Goal: Task Accomplishment & Management: Manage account settings

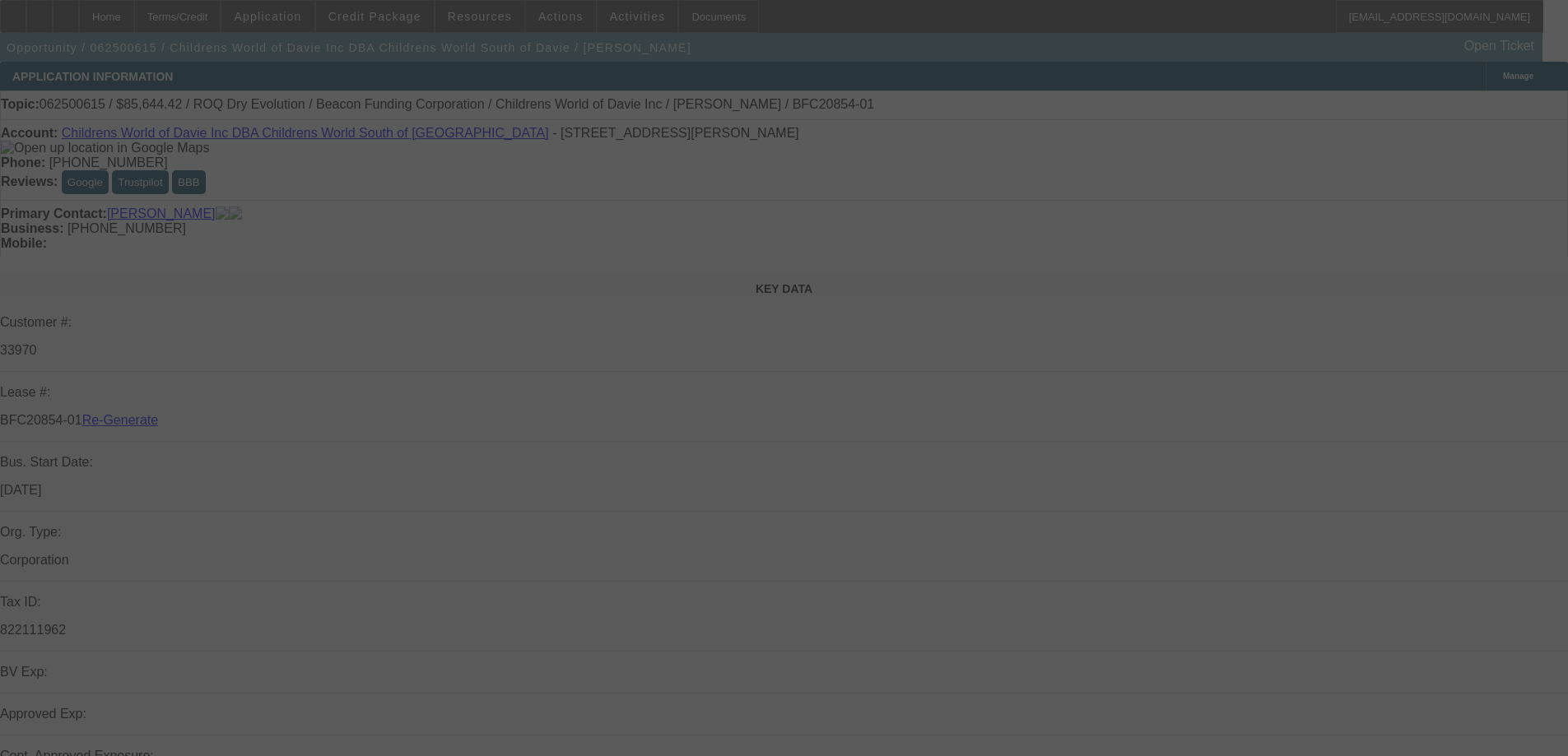
select select "4"
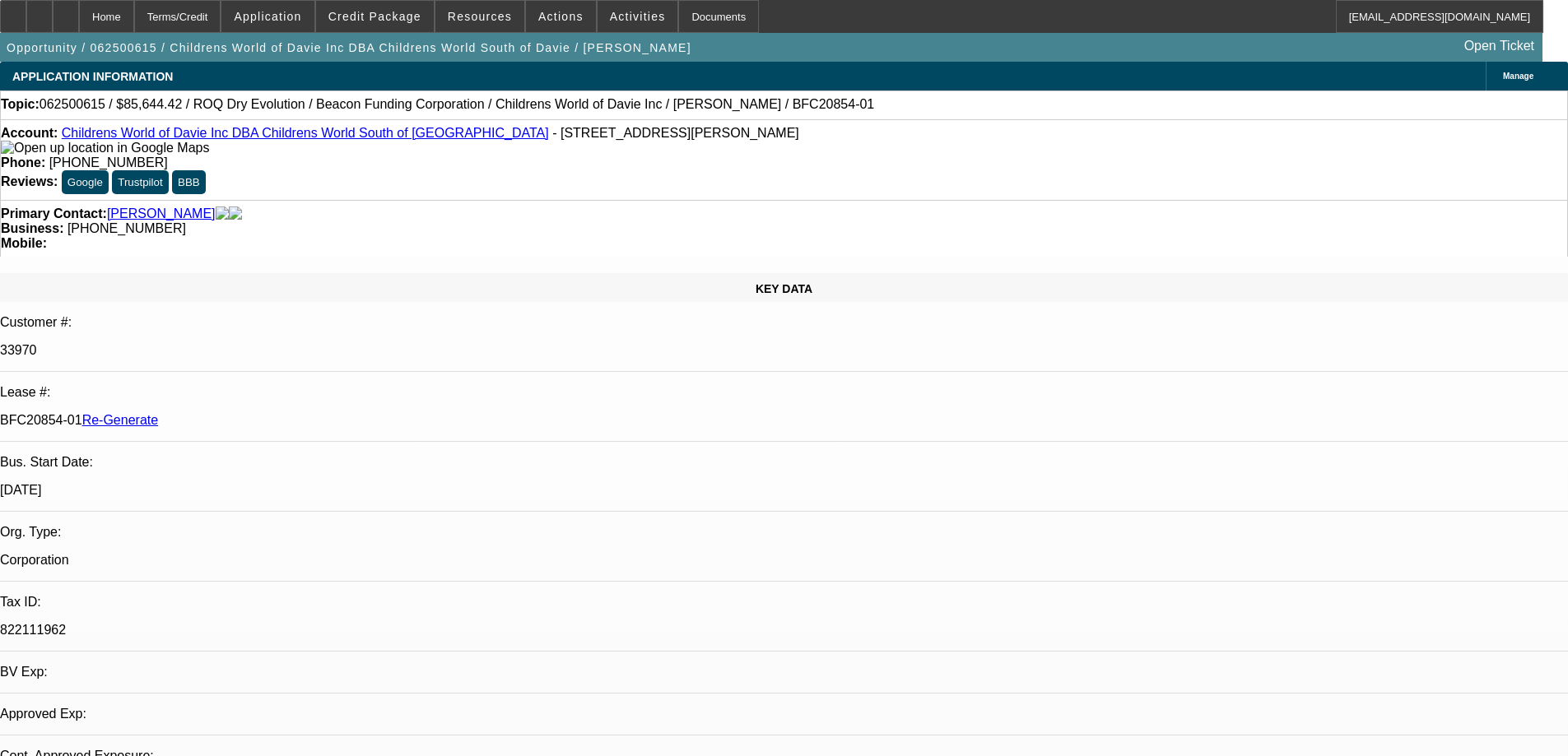
select select "0"
select select "1"
select select "3"
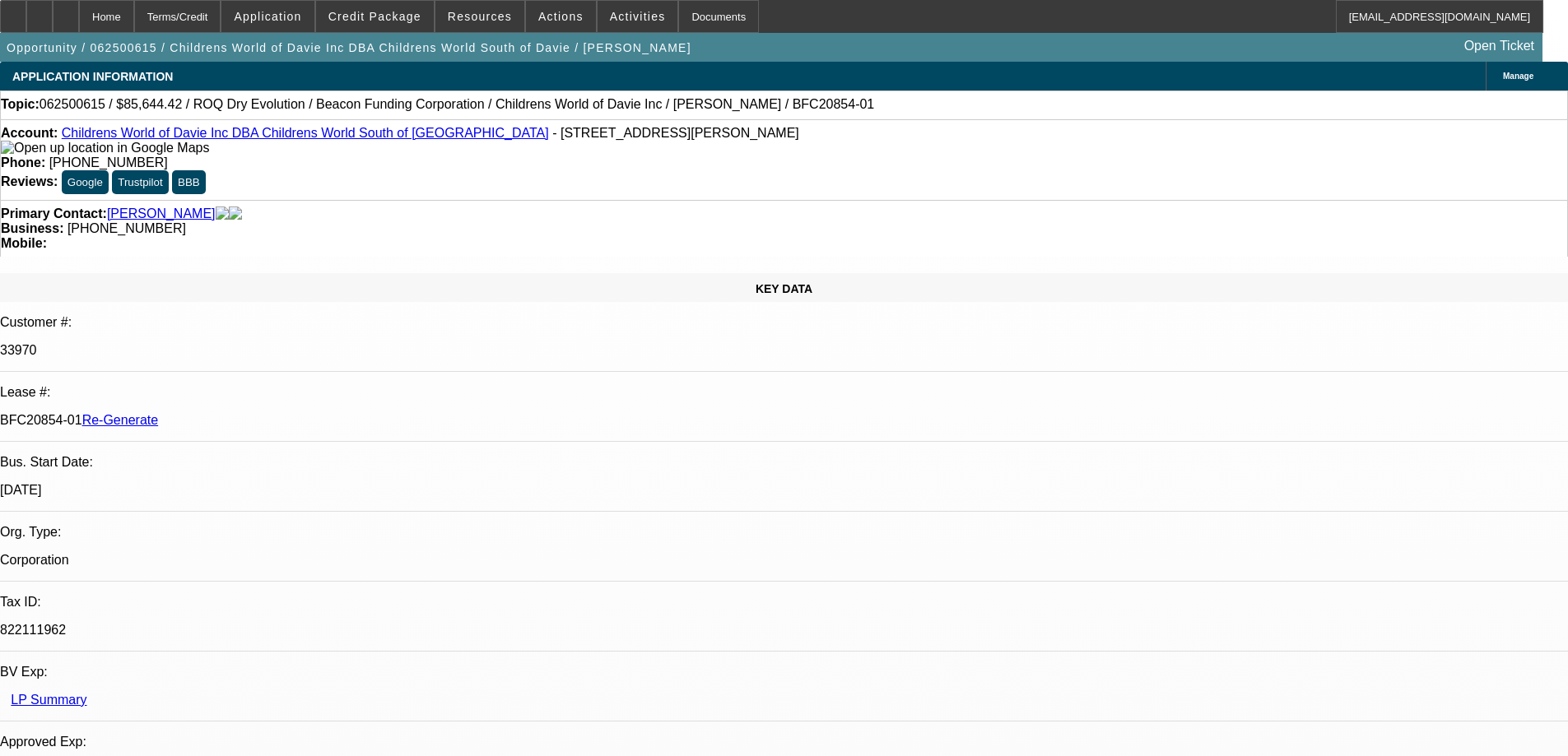
select select "6"
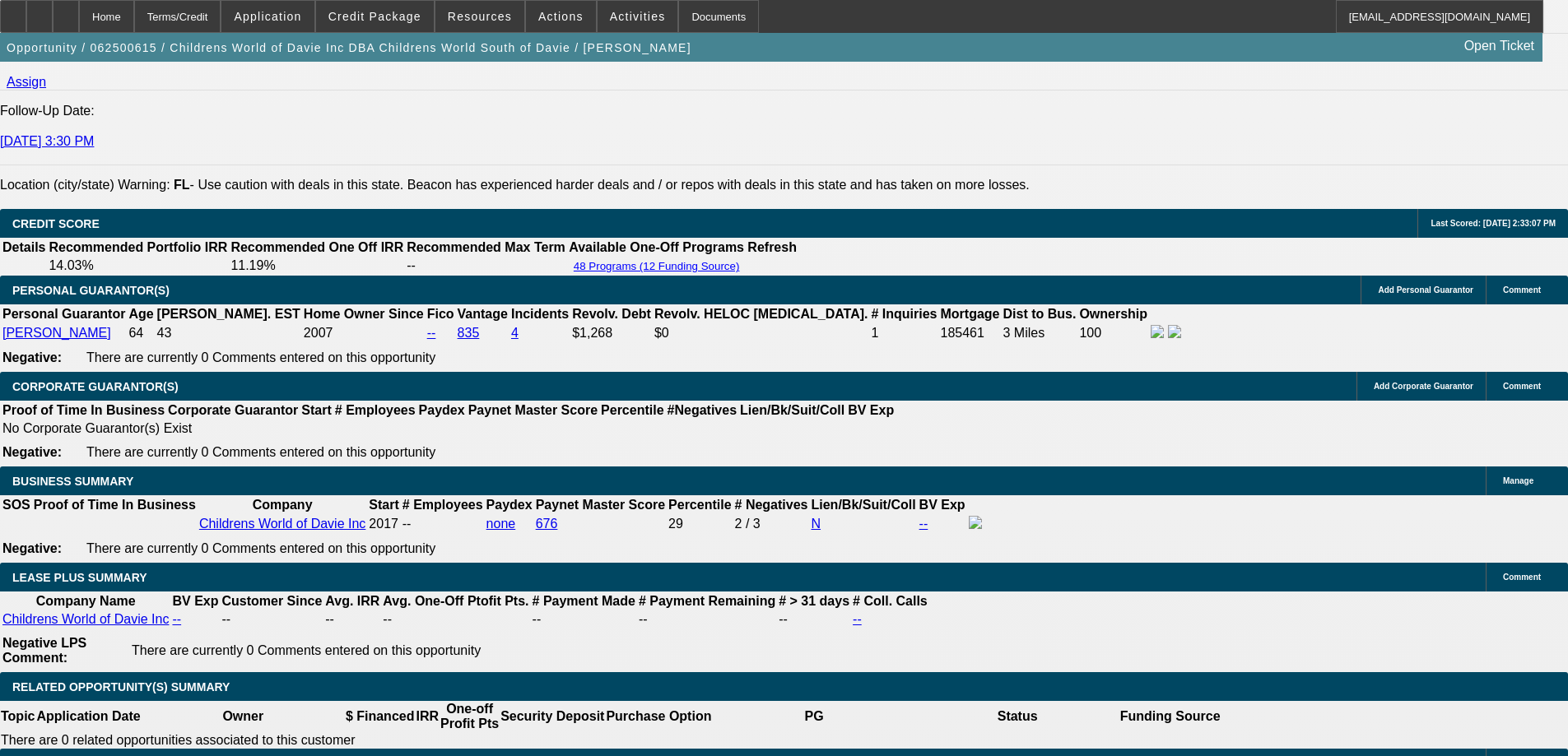
scroll to position [2551, 0]
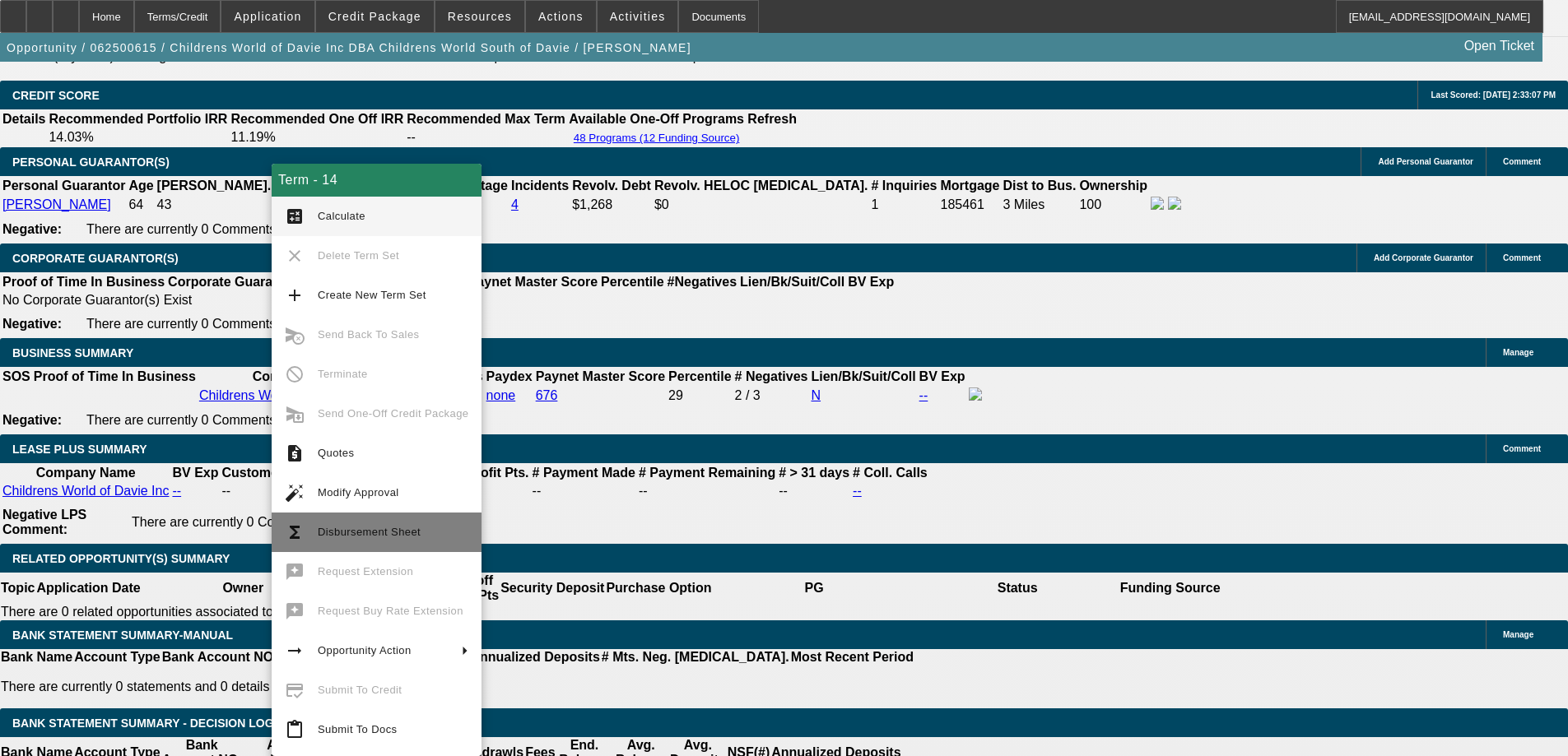
click at [335, 521] on button "functions Disbursement Sheet" at bounding box center [377, 532] width 210 height 39
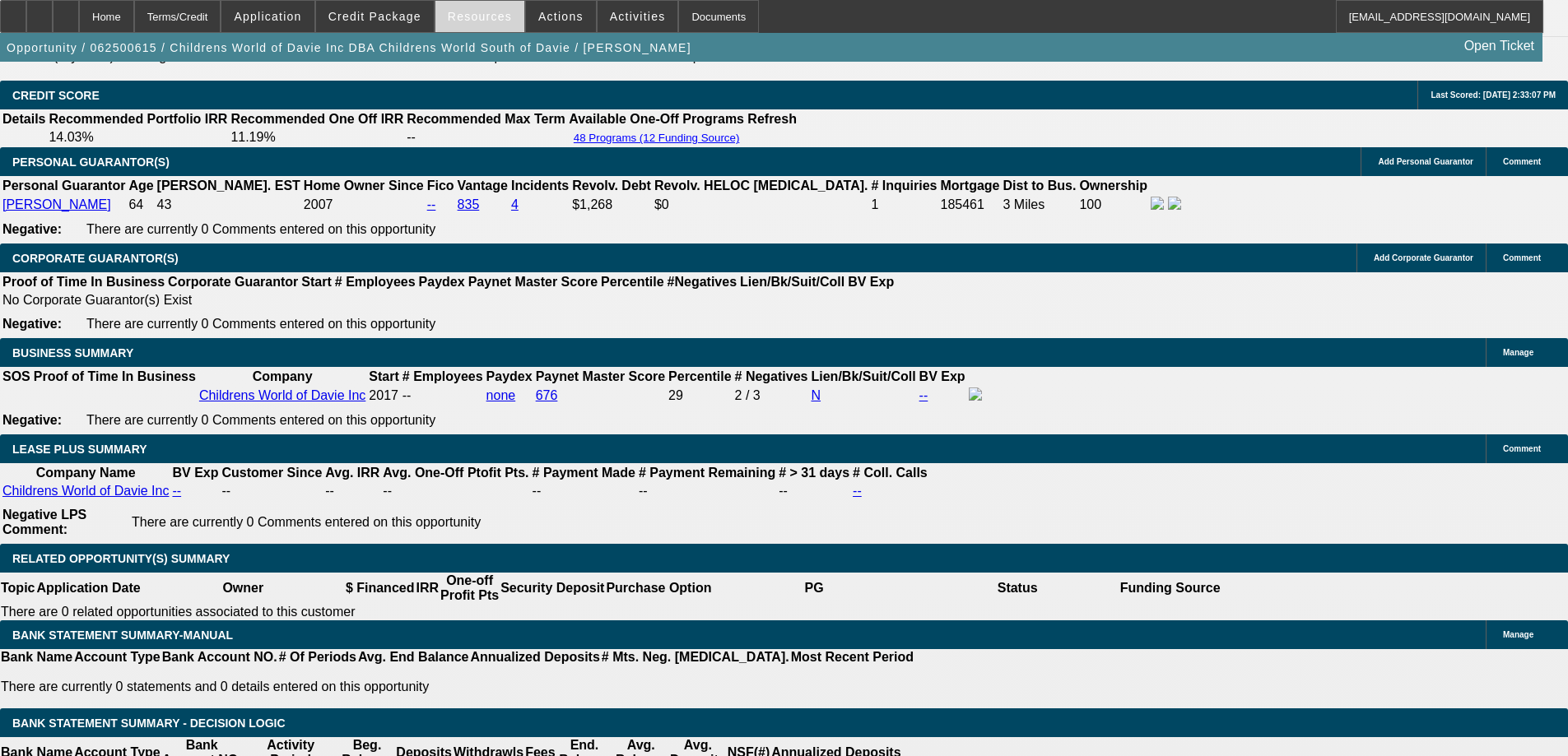
click at [492, 10] on span "Resources" at bounding box center [480, 17] width 65 height 13
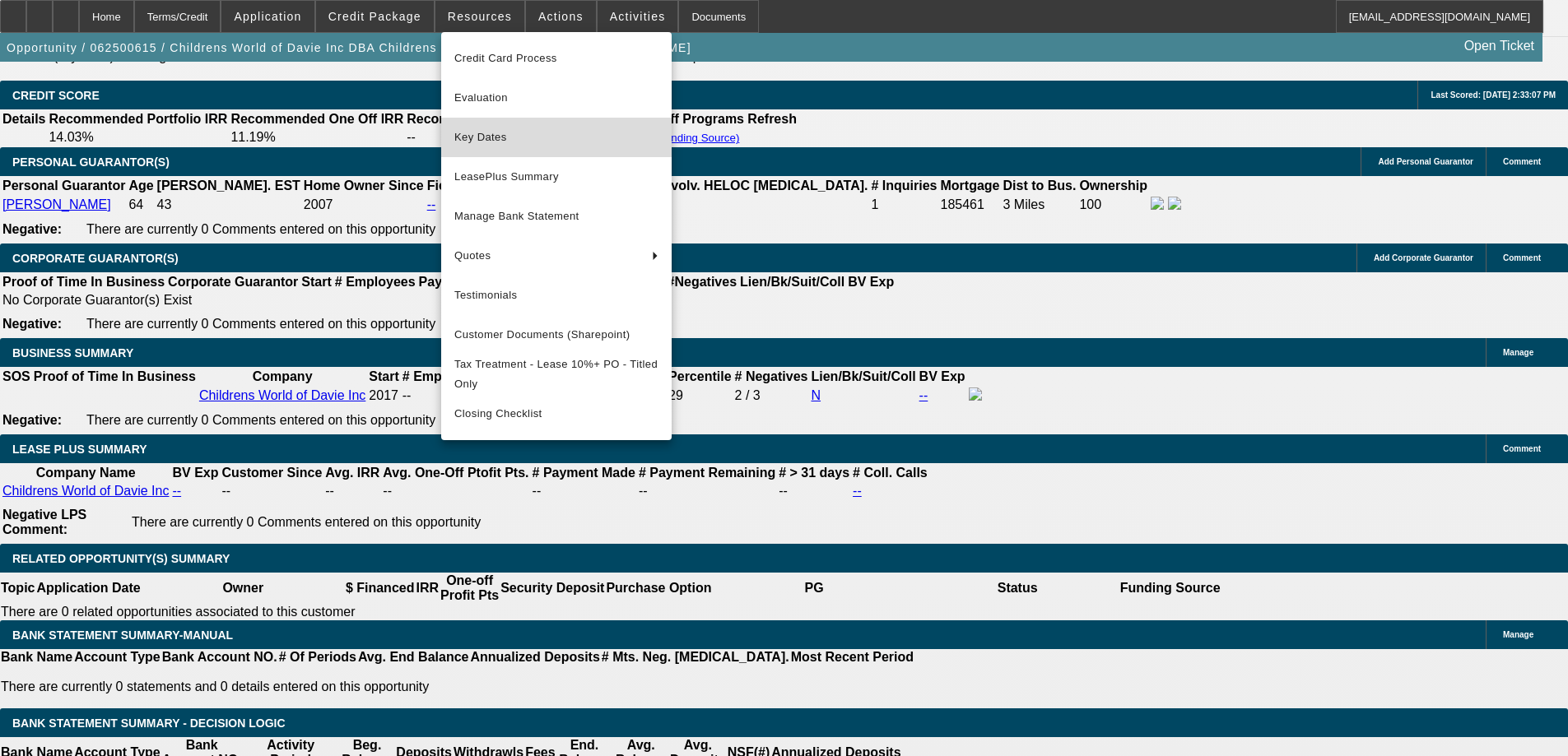
click at [479, 128] on span "Key Dates" at bounding box center [557, 137] width 204 height 20
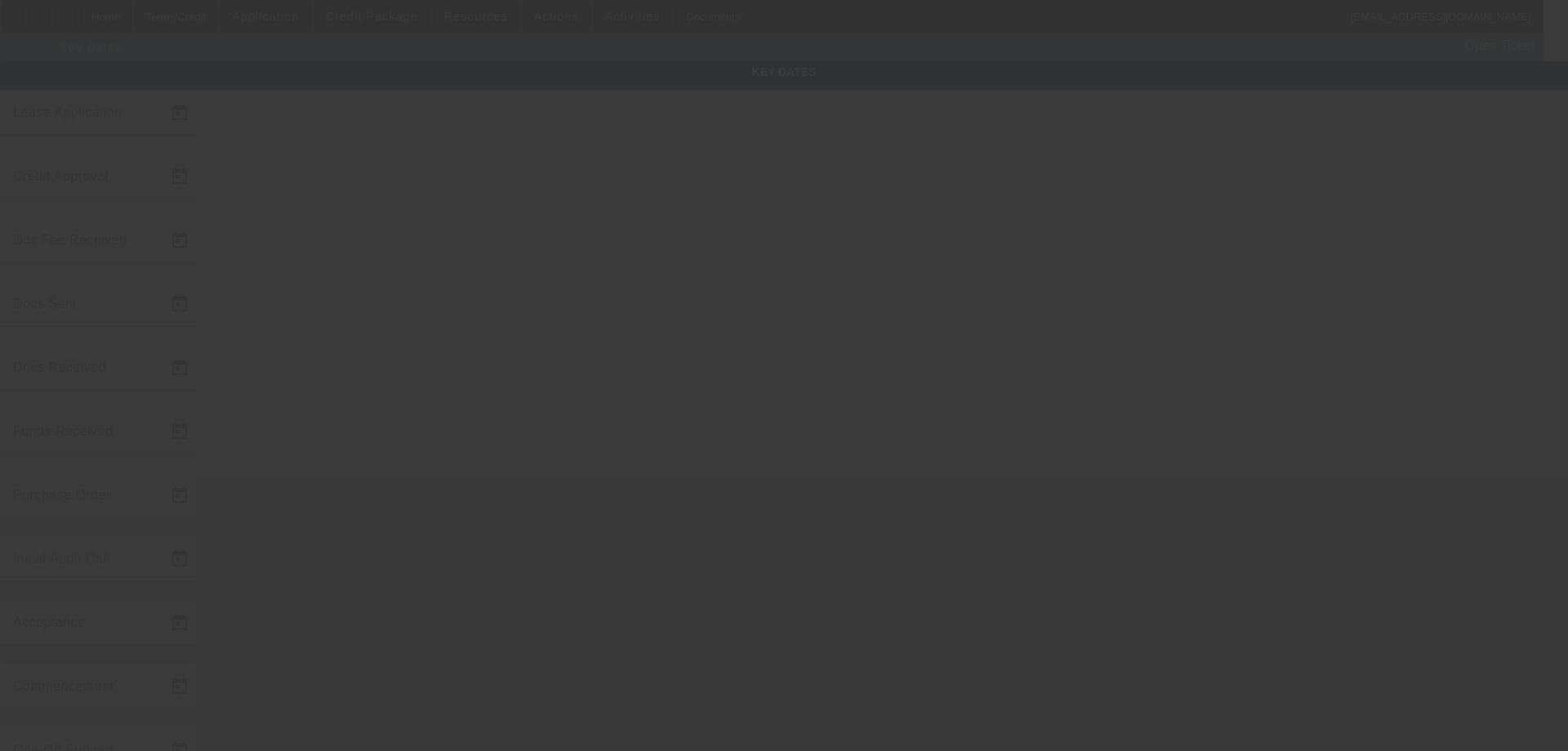
type input "[DATE]"
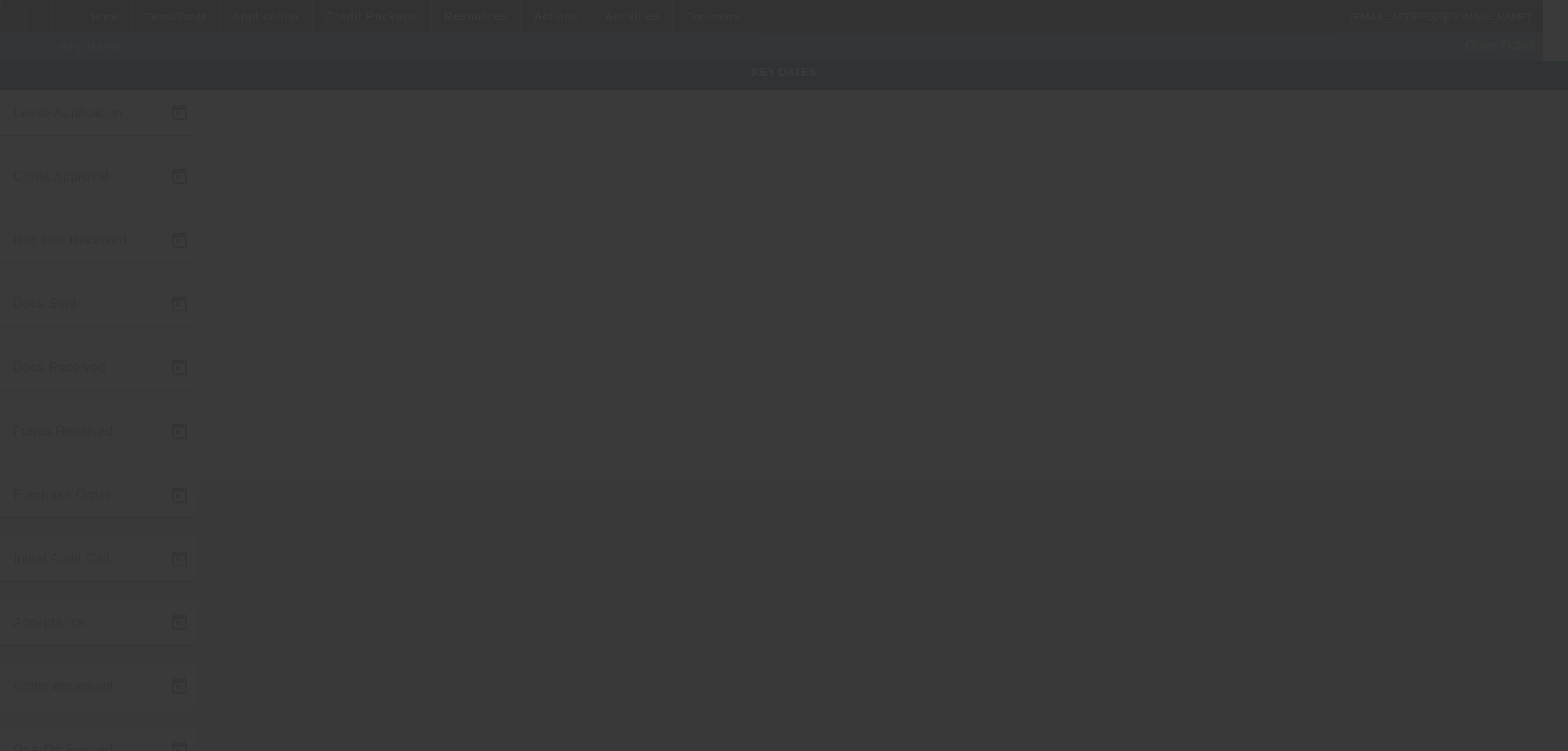
type input "[DATE]"
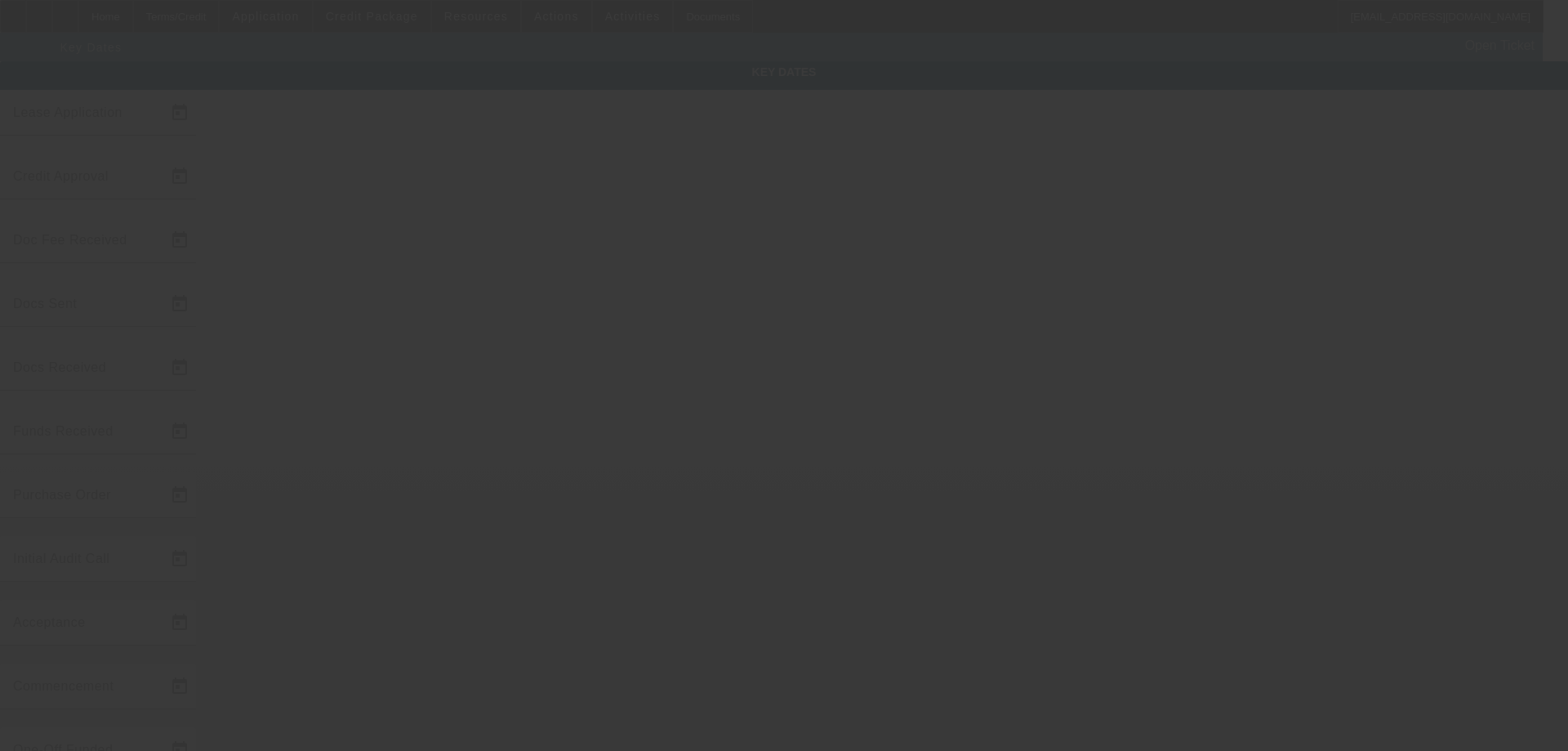
type input "[DATE]"
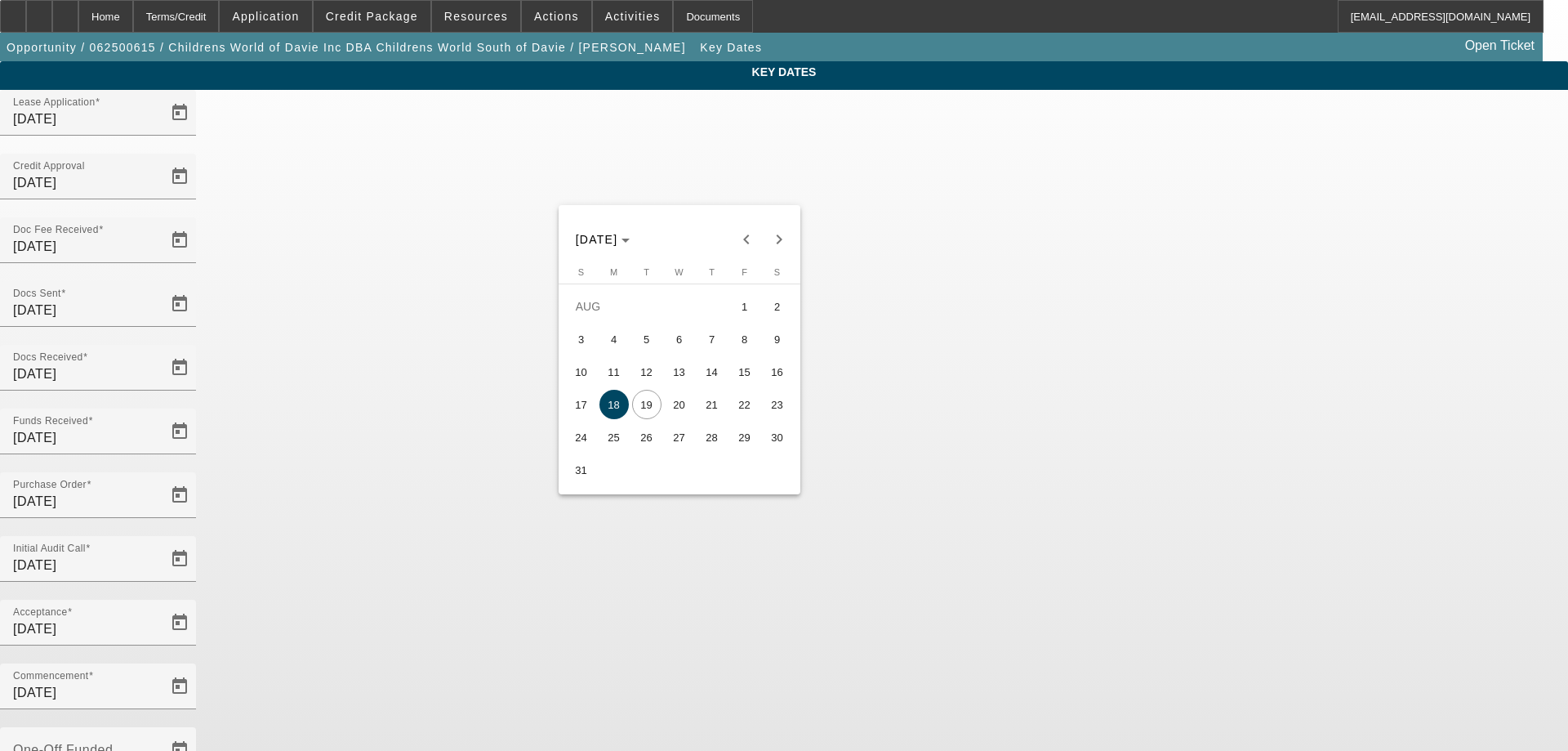
click at [619, 412] on span "18" at bounding box center [615, 405] width 30 height 30
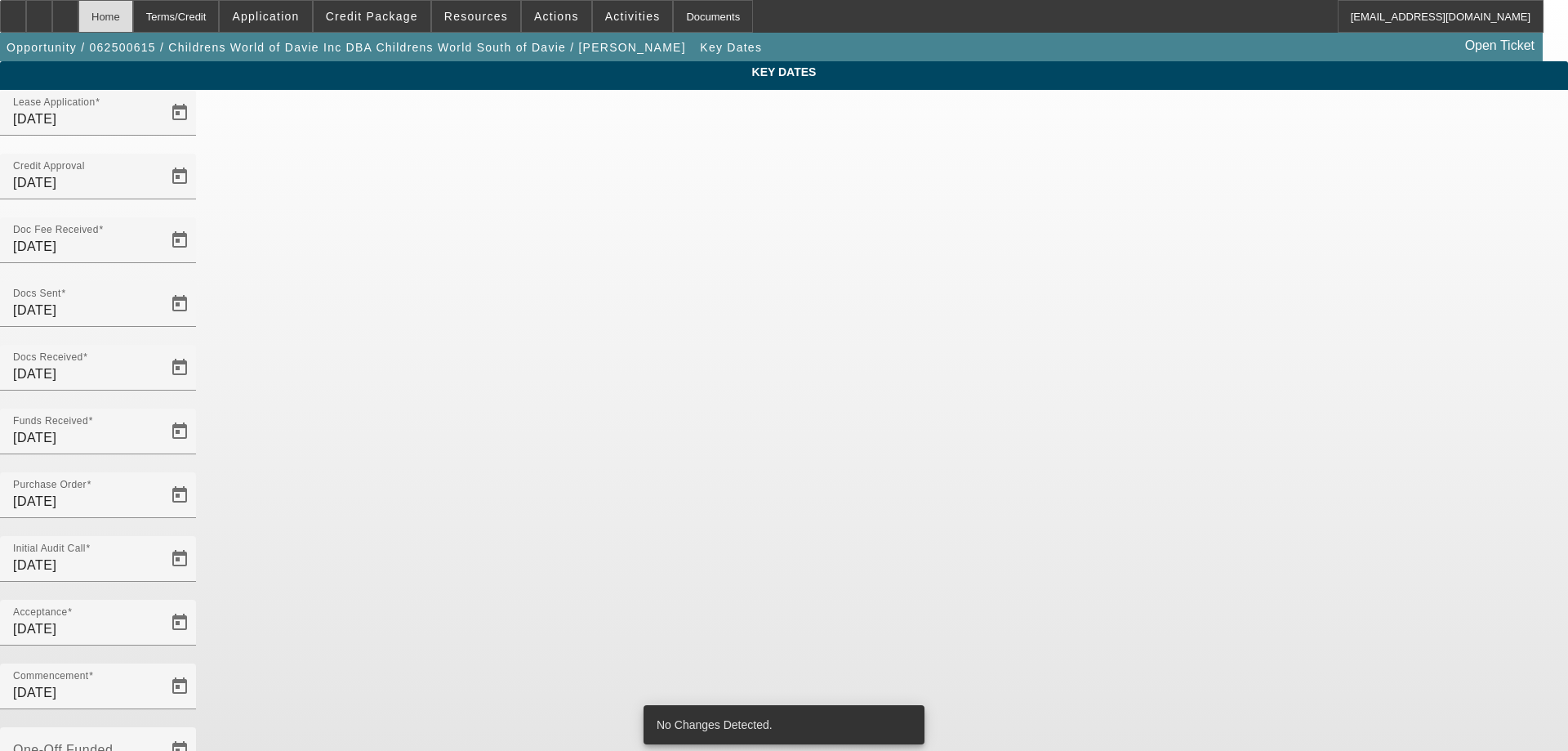
click at [133, 17] on div "Home" at bounding box center [105, 16] width 55 height 33
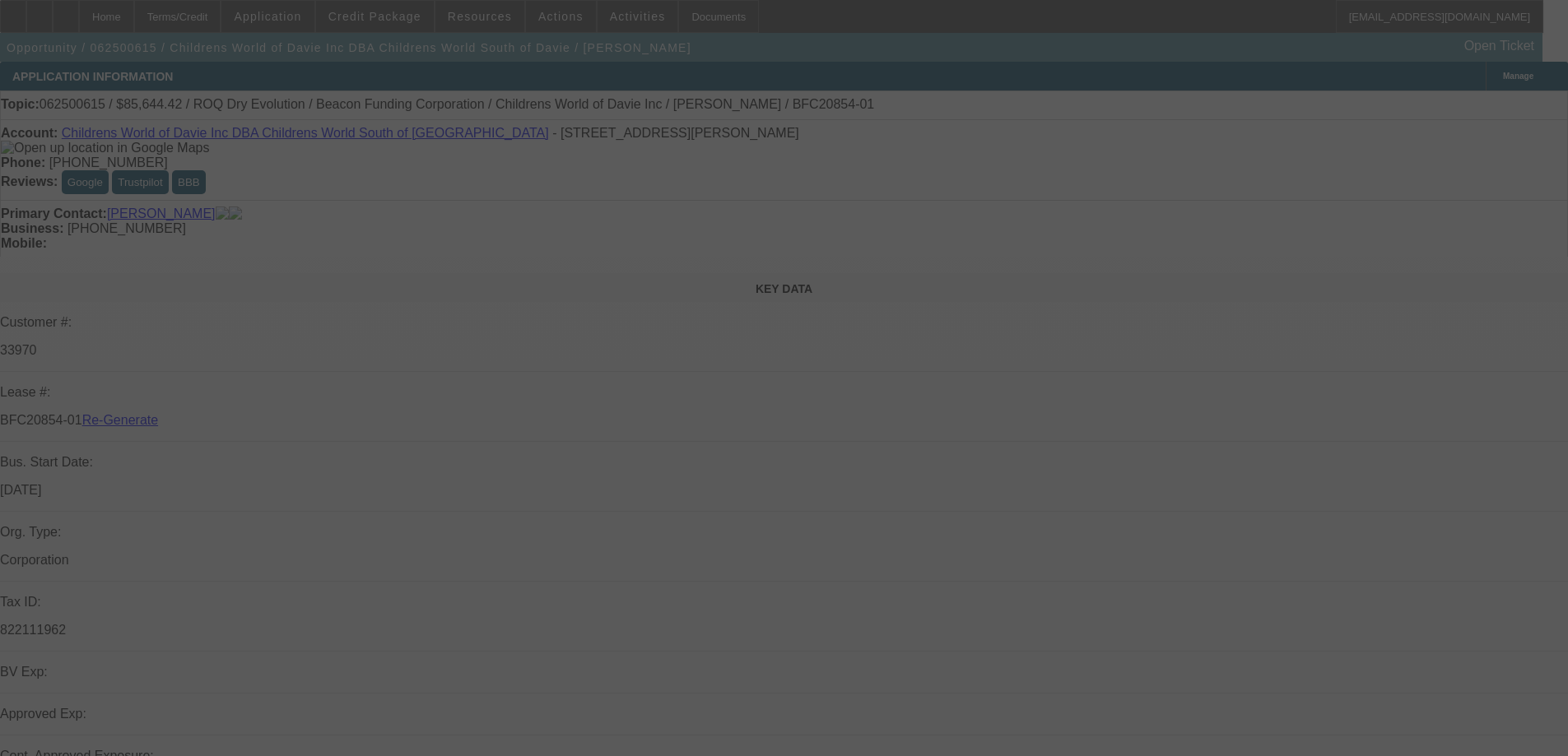
select select "4"
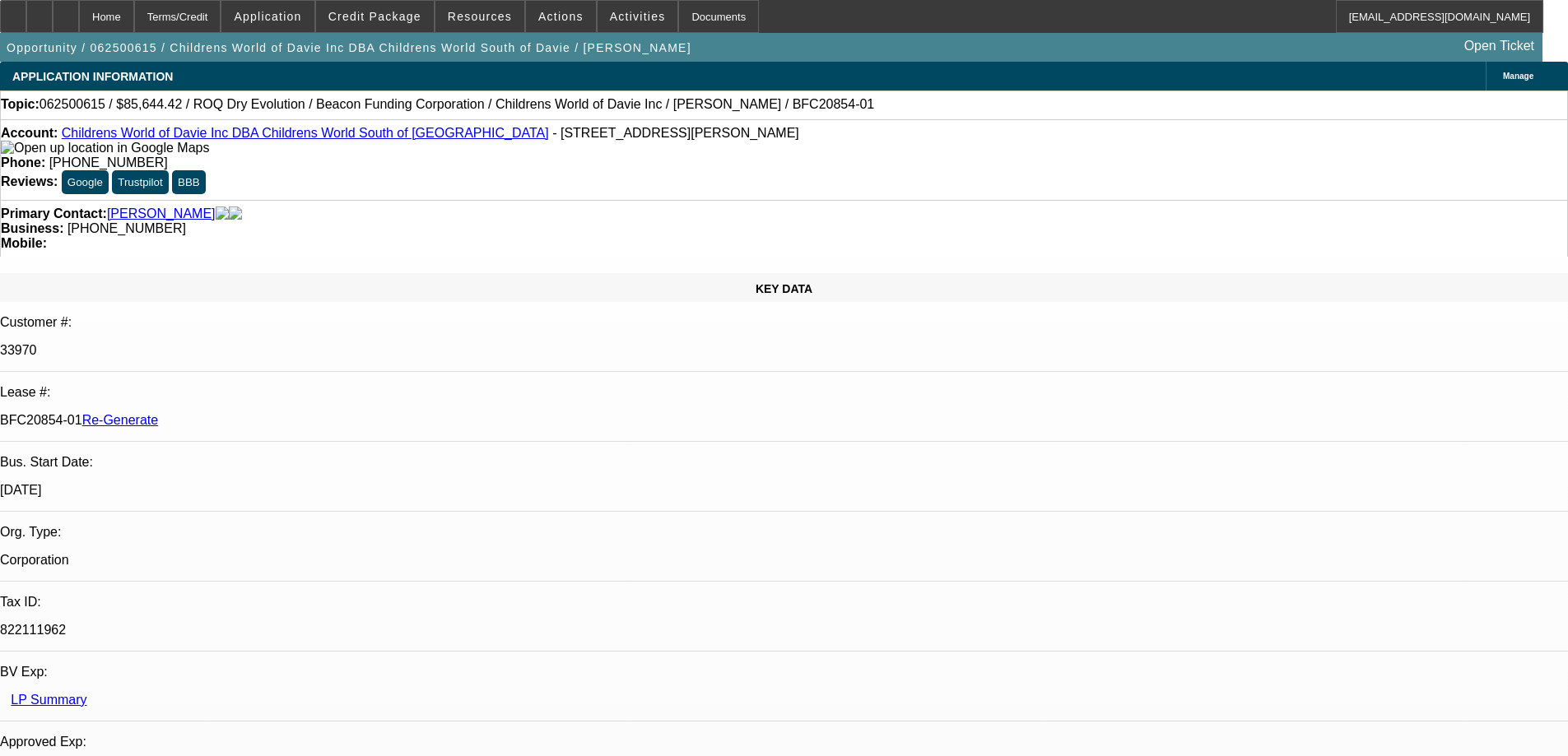
select select "0"
select select "3"
select select "0"
select select "6"
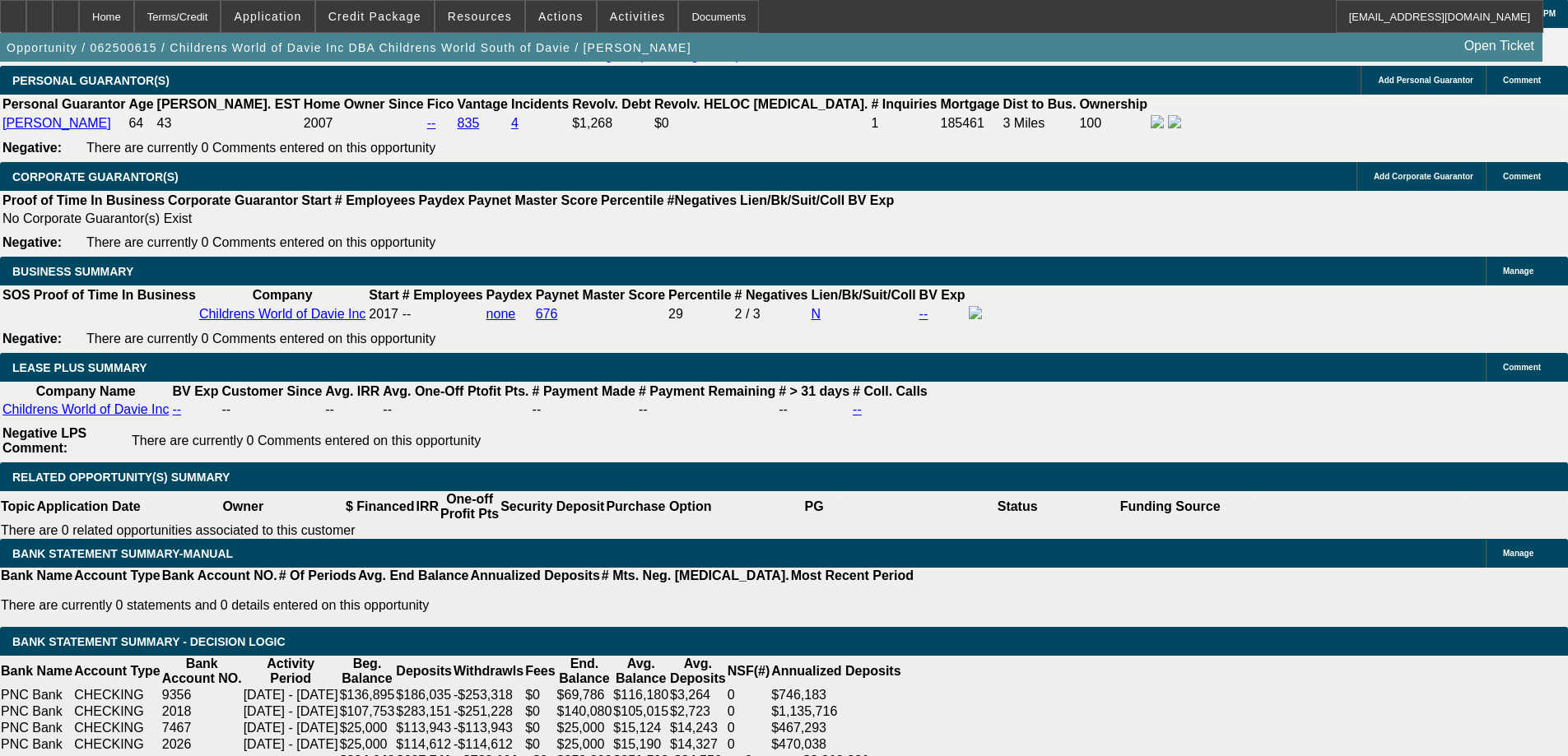
scroll to position [2632, 0]
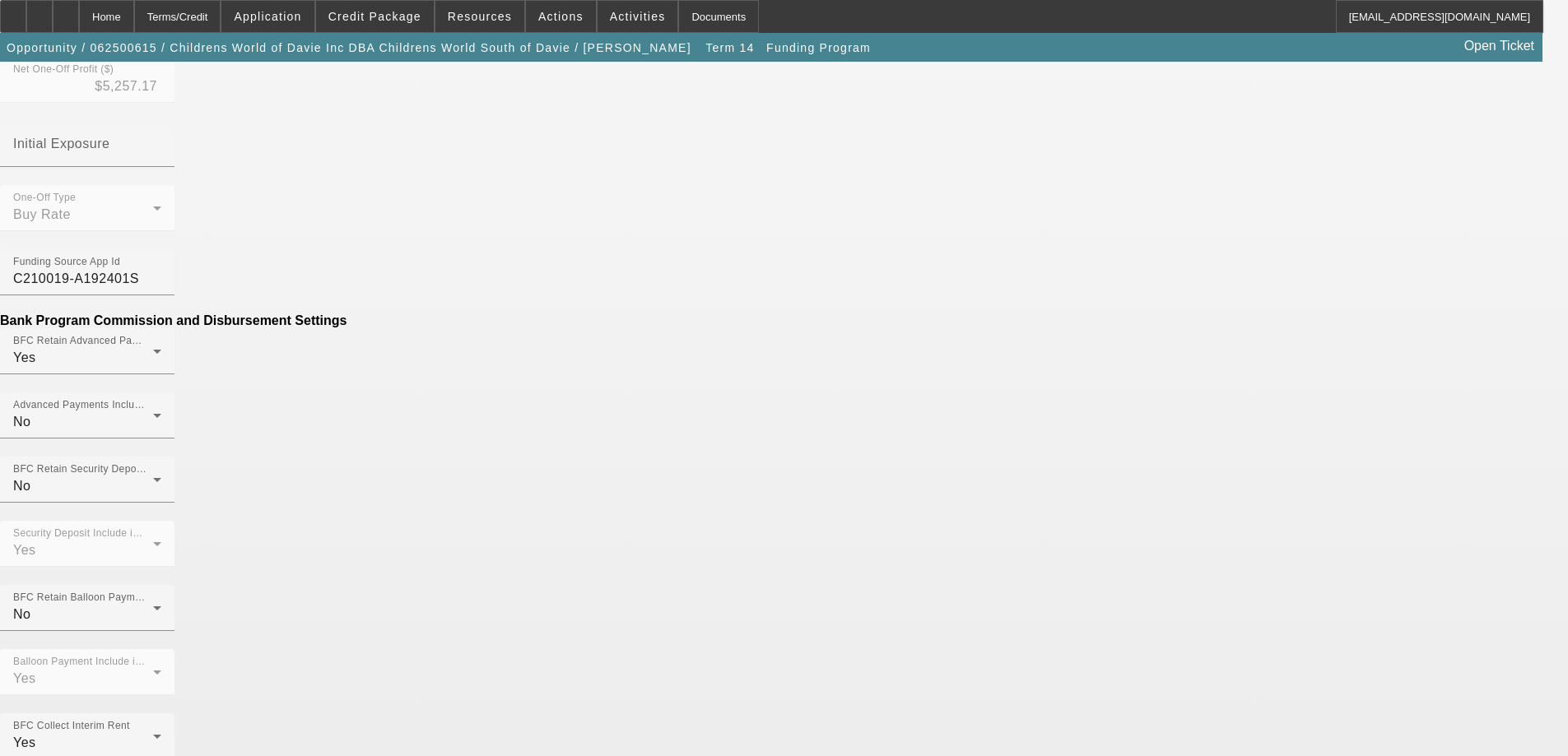
scroll to position [329, 0]
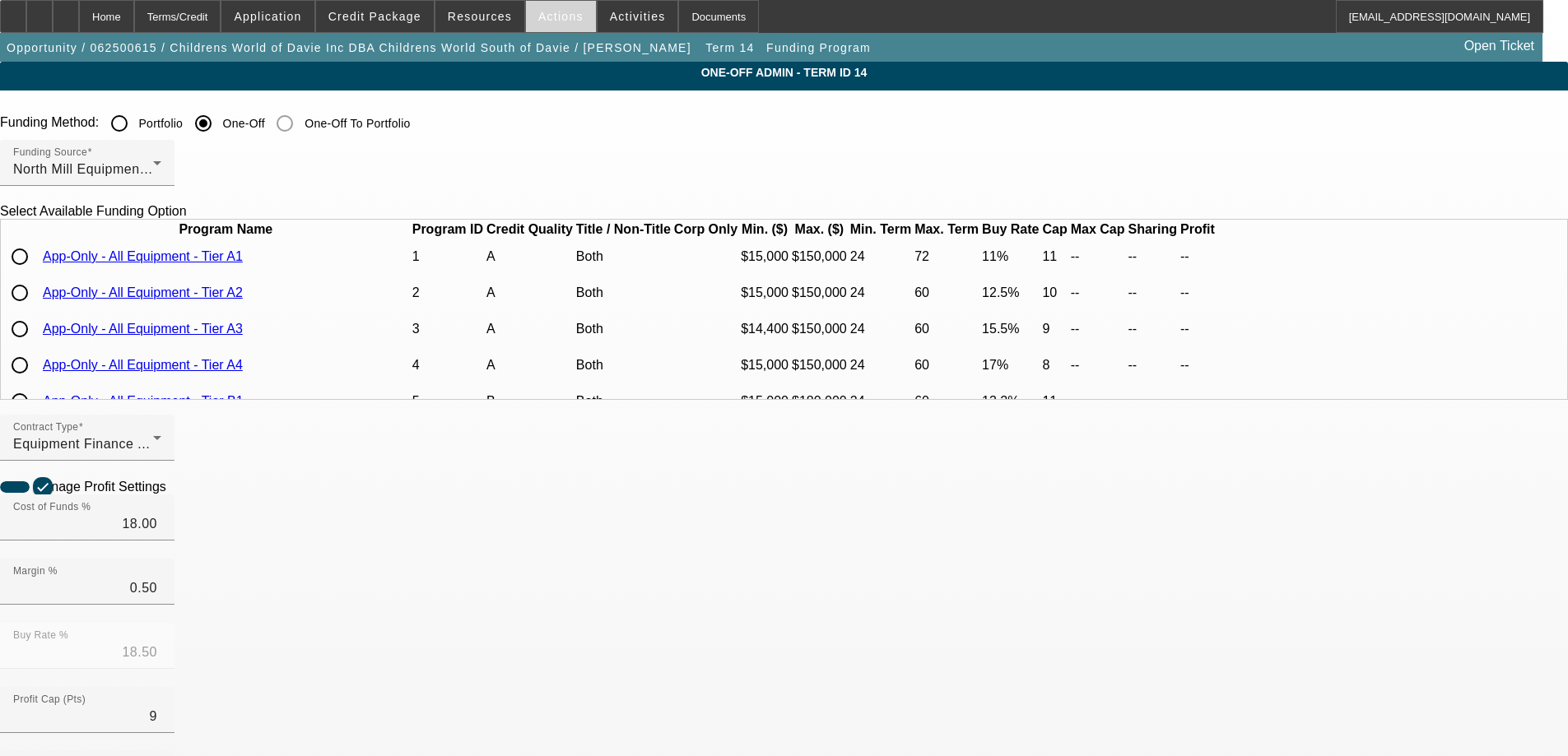
click at [565, 17] on span "Actions" at bounding box center [560, 17] width 45 height 13
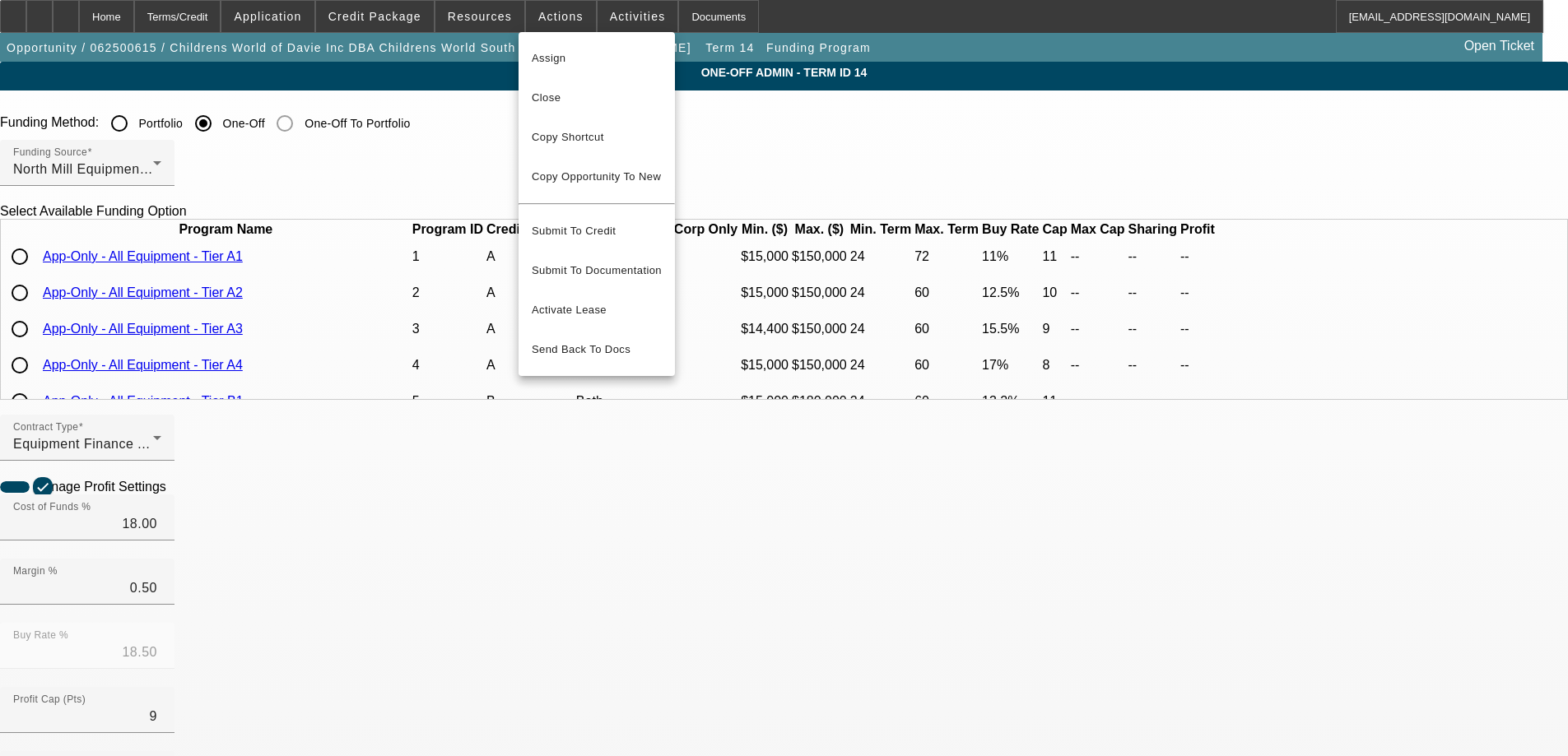
click at [497, 22] on div at bounding box center [784, 378] width 1568 height 756
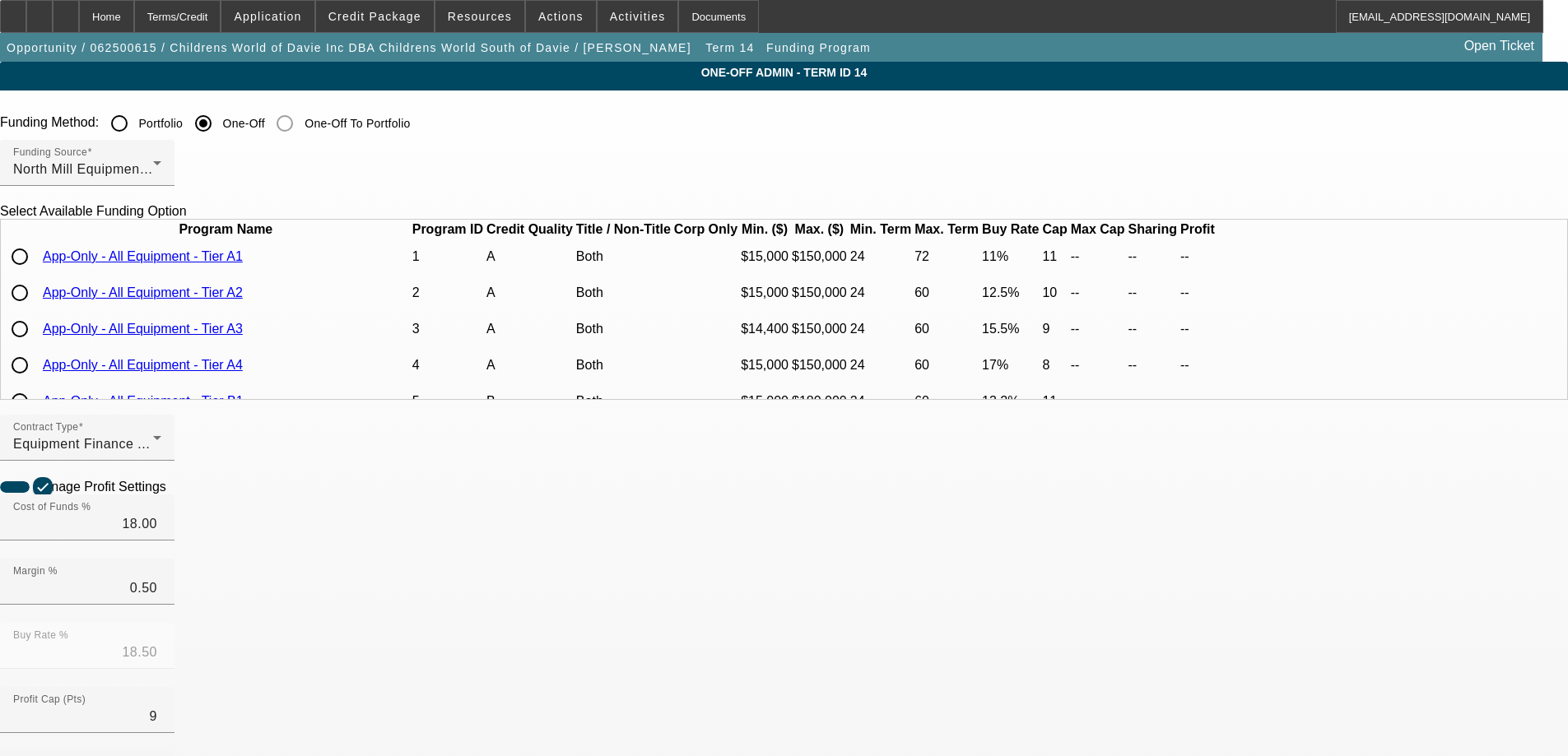
click at [497, 22] on span "Resources" at bounding box center [480, 17] width 65 height 13
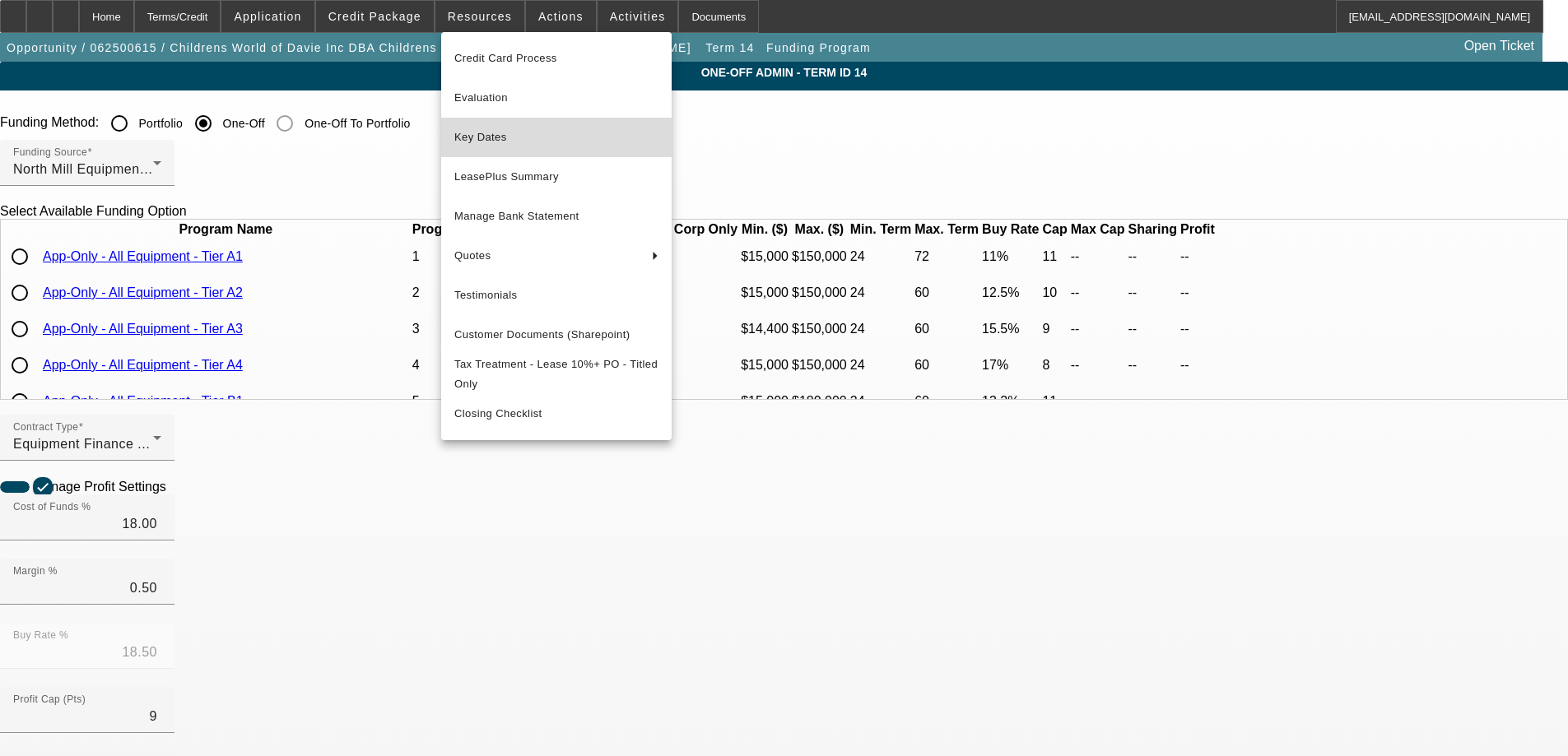
click at [492, 142] on span "Key Dates" at bounding box center [557, 137] width 204 height 20
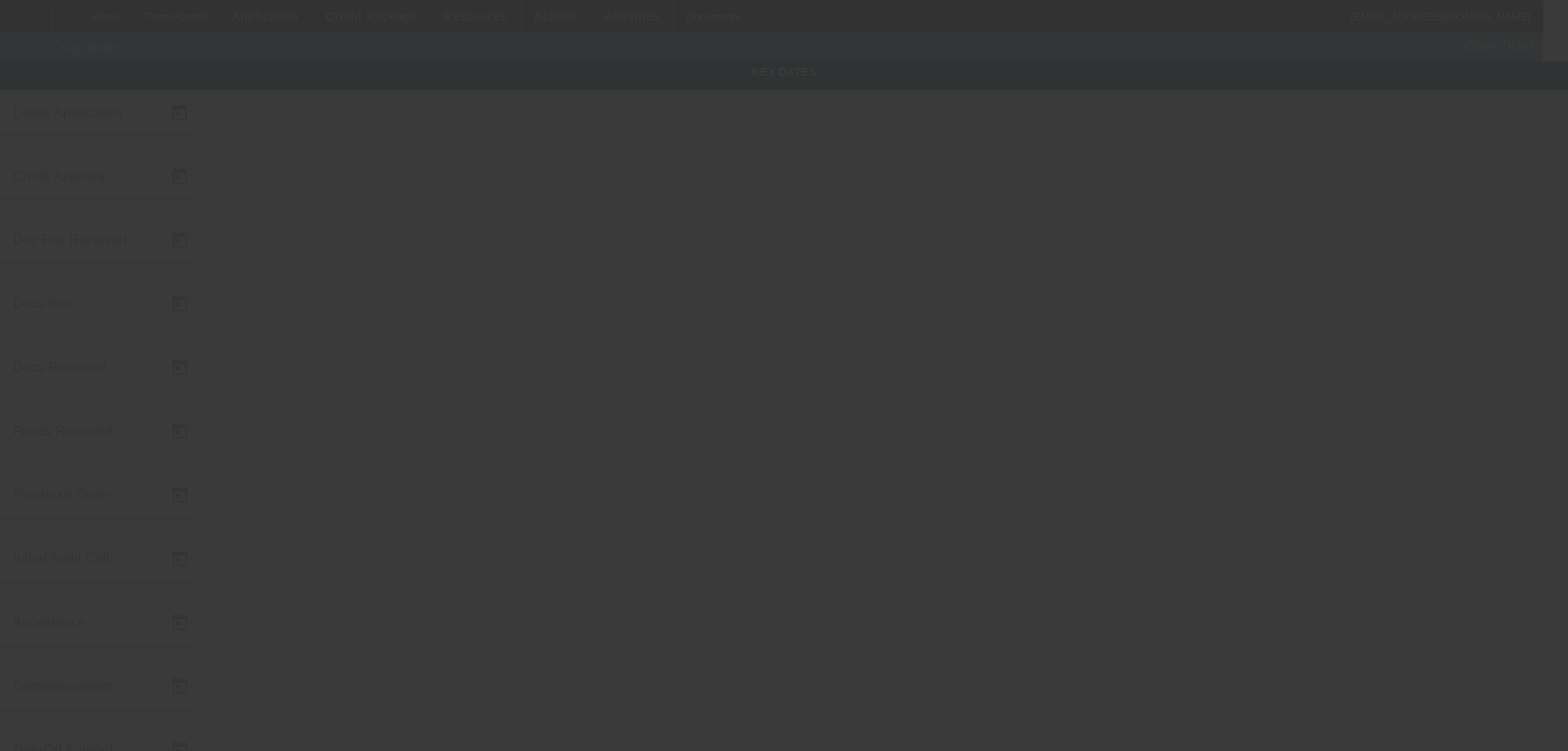
type input "[DATE]"
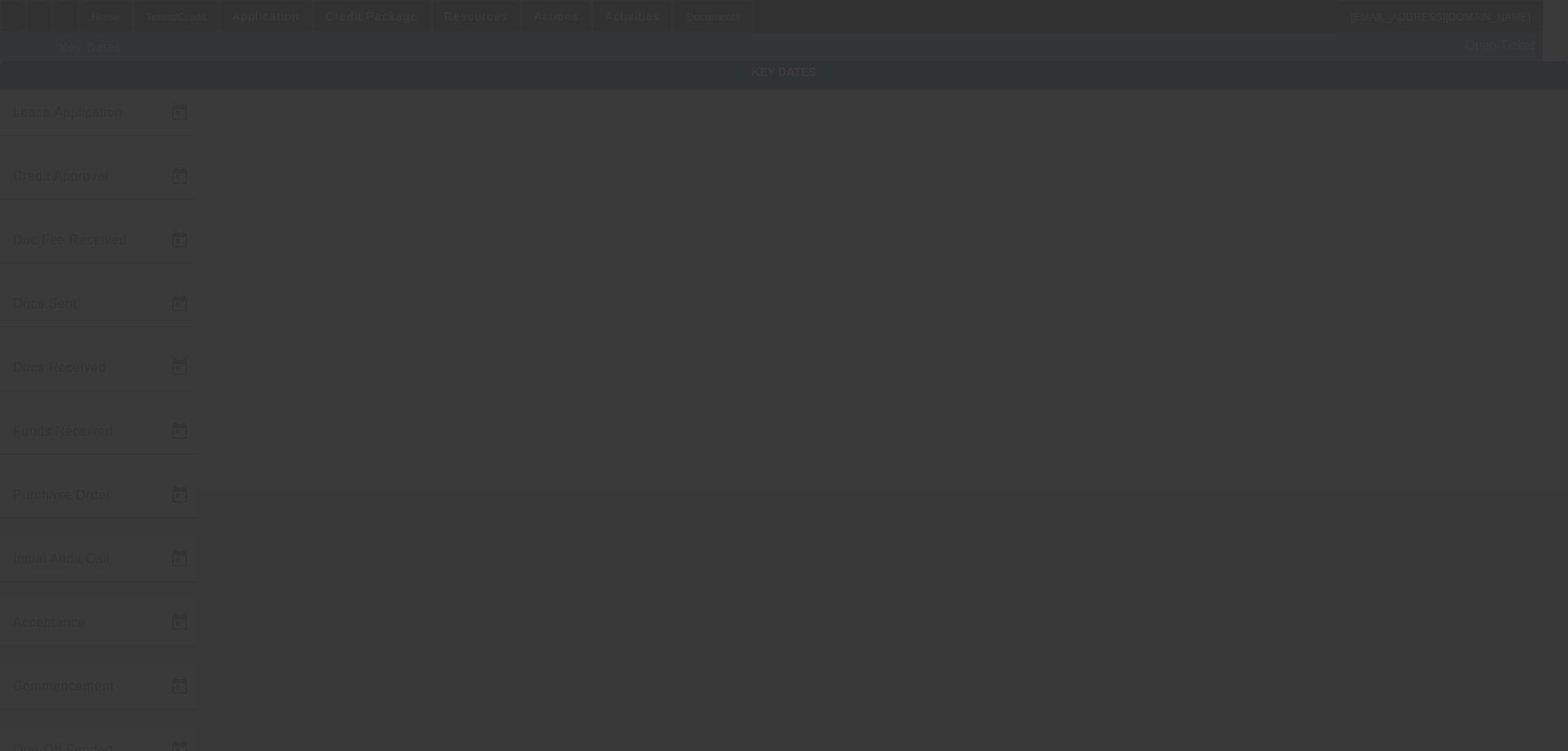
type input "[DATE]"
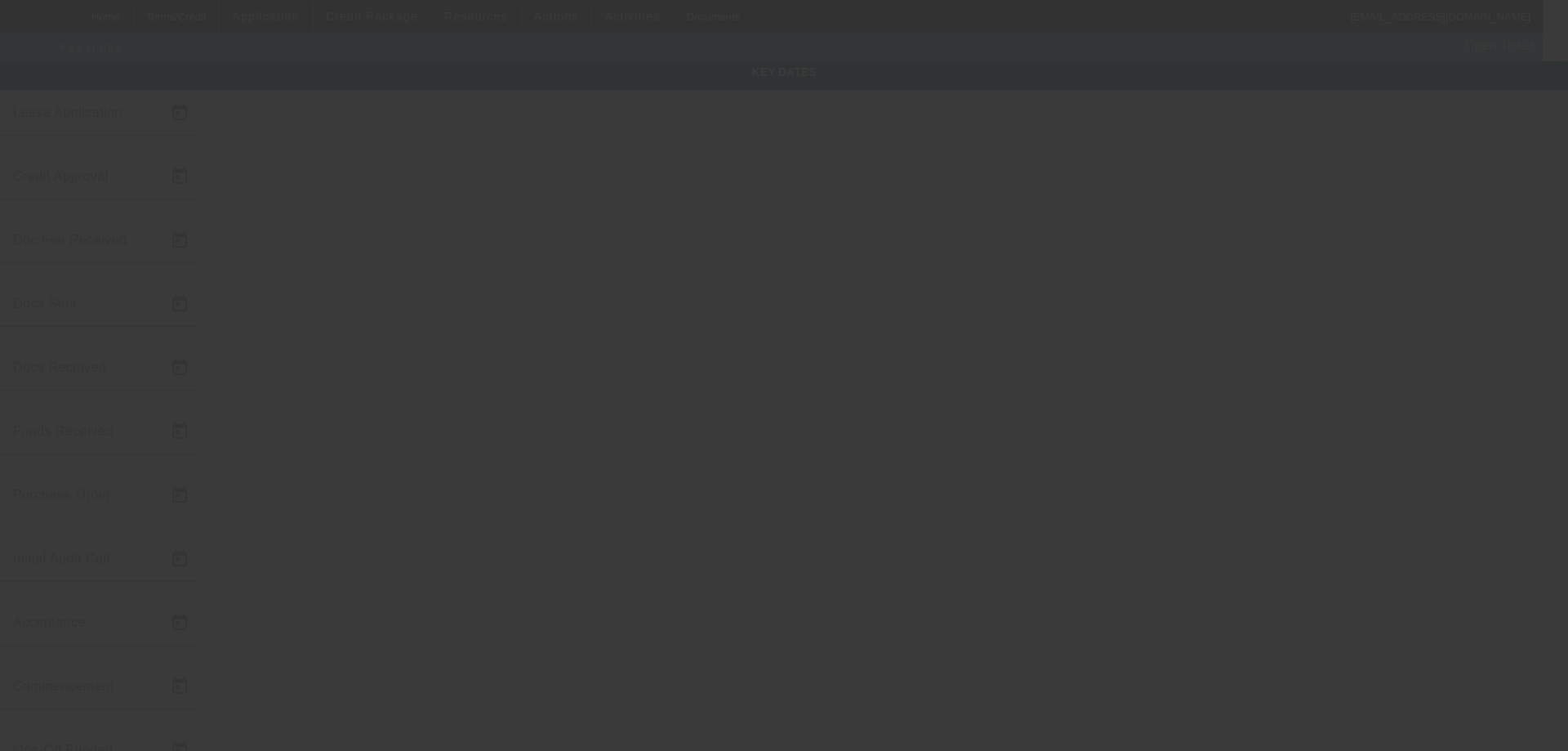
type input "[DATE]"
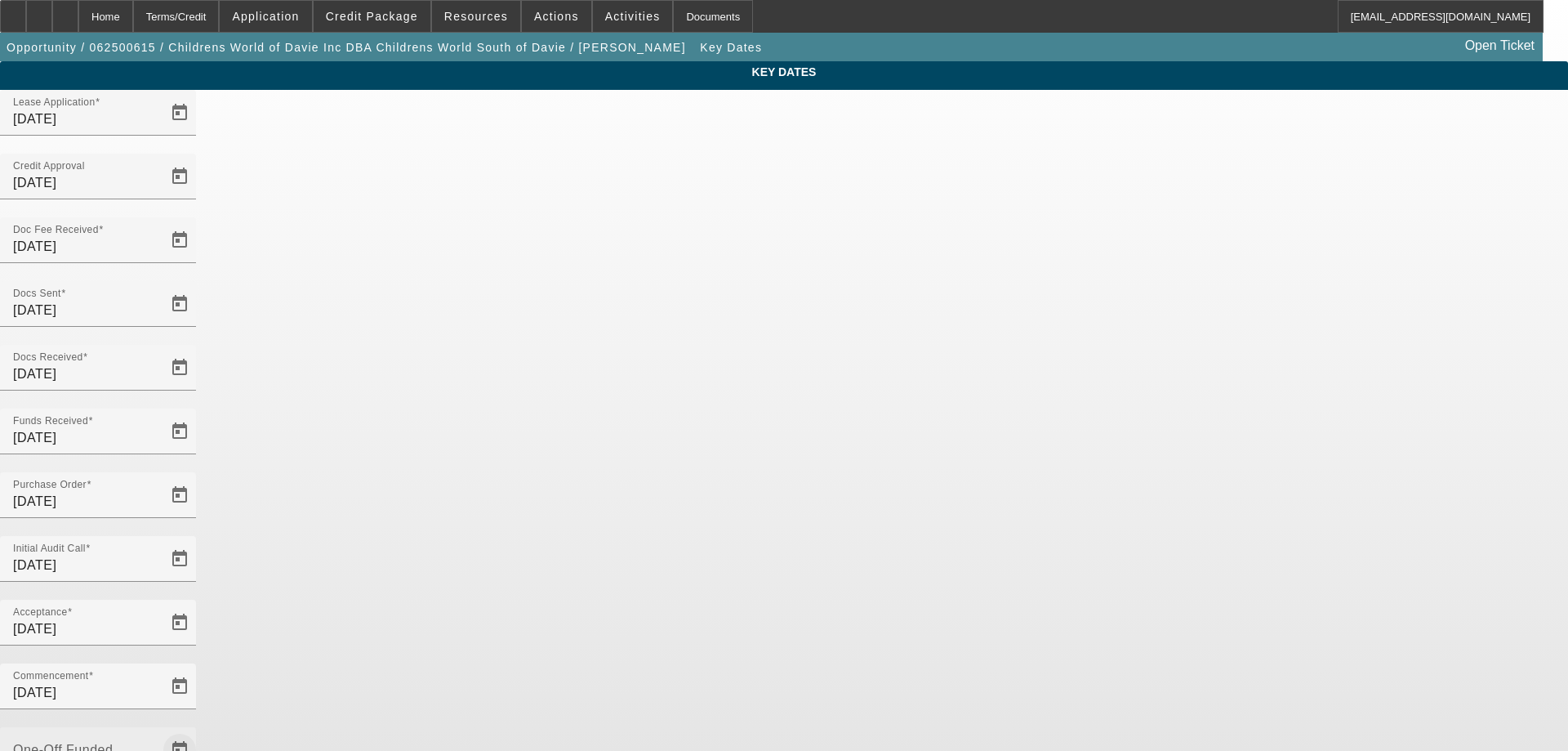
click at [199, 731] on span "Open calendar" at bounding box center [179, 750] width 39 height 39
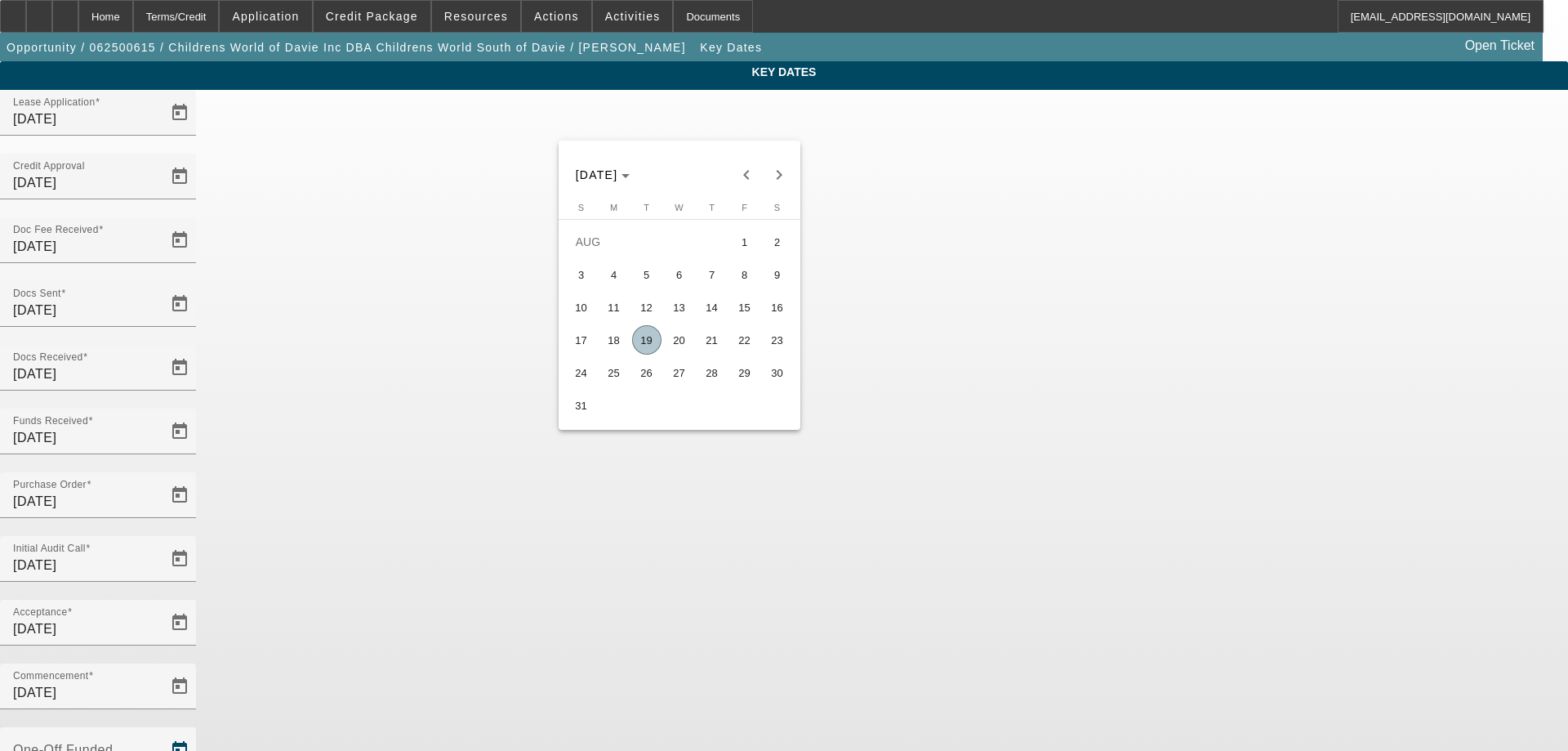
click at [649, 350] on span "19" at bounding box center [647, 341] width 30 height 30
type input "8/19/2025"
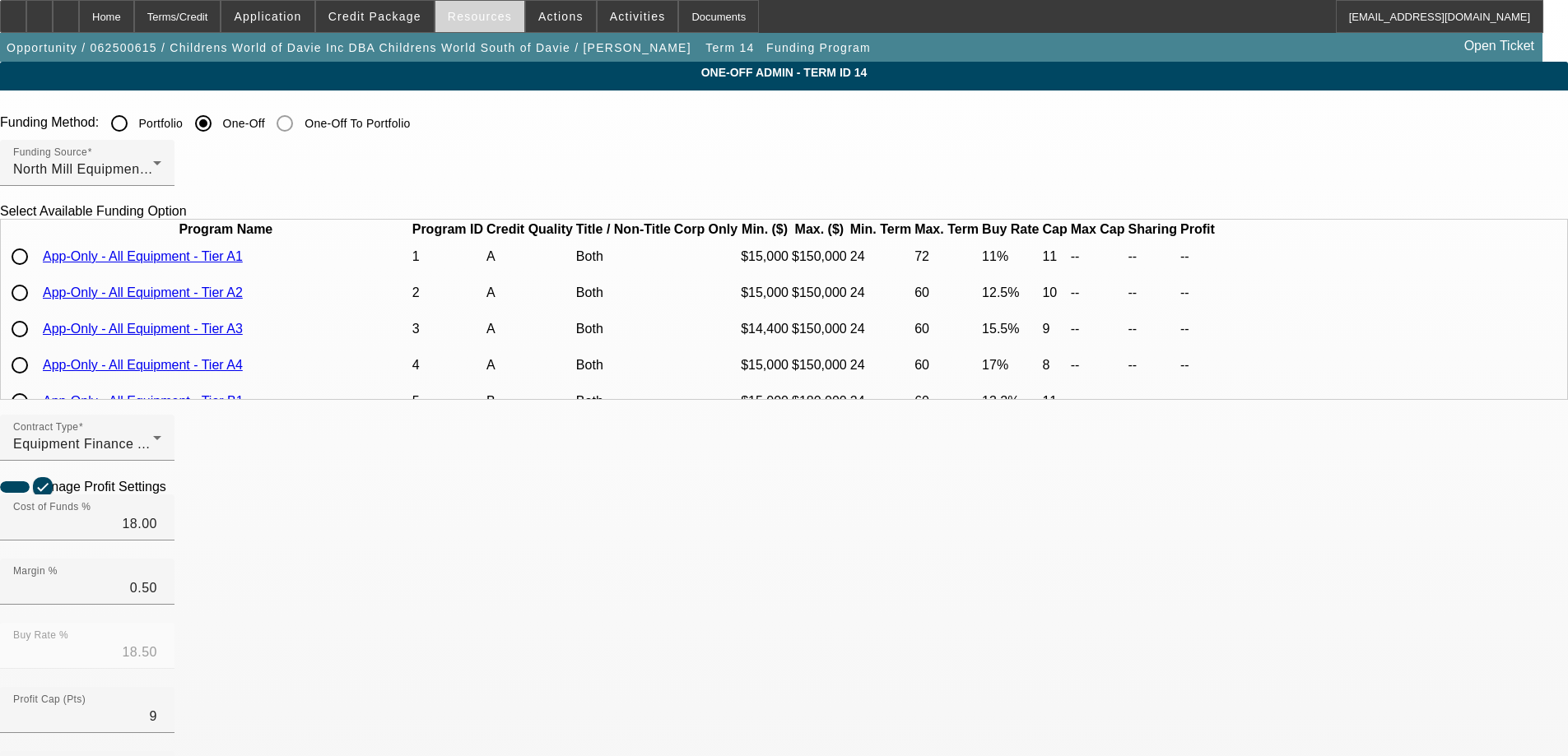
click at [491, 10] on span "Resources" at bounding box center [480, 17] width 65 height 13
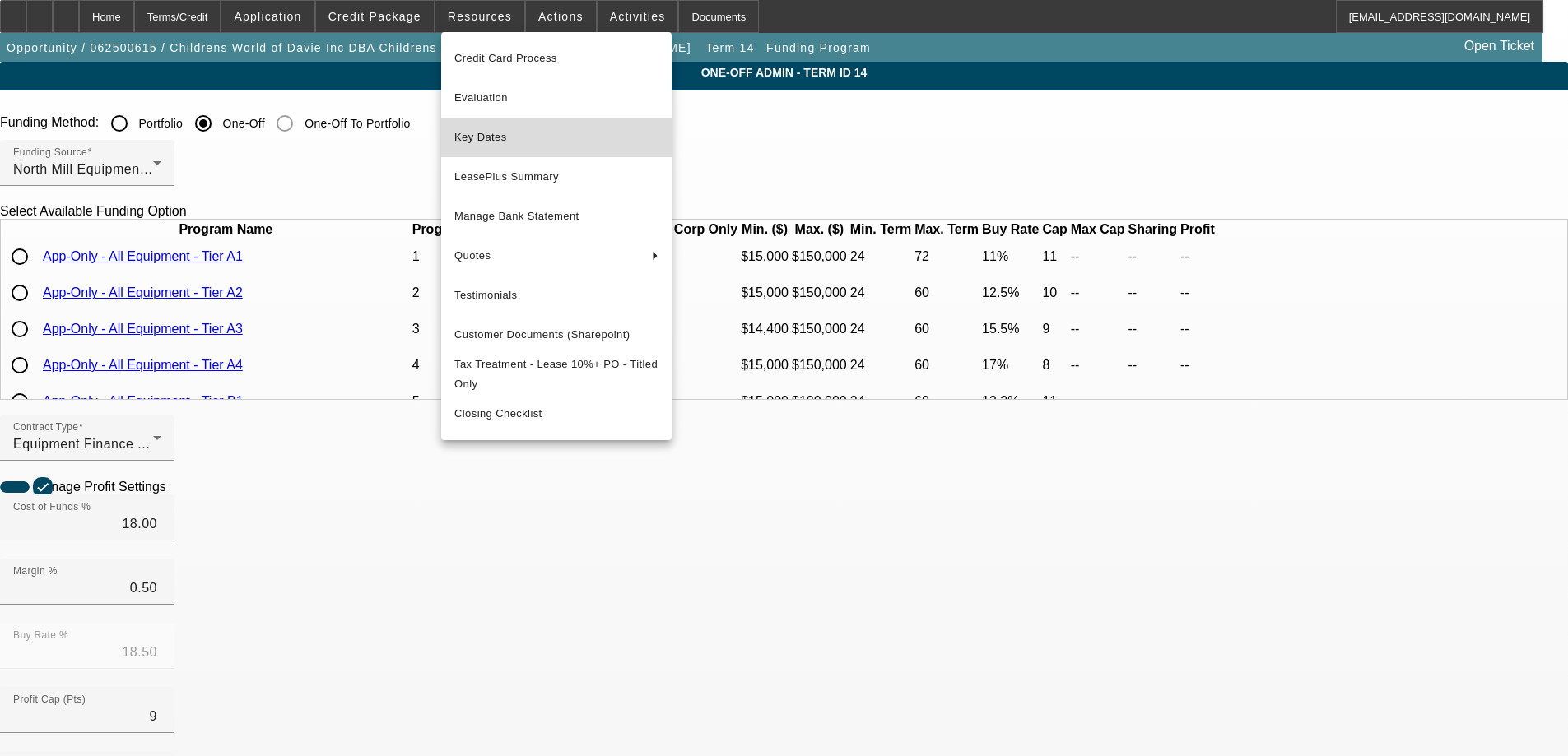
click at [499, 135] on span "Key Dates" at bounding box center [557, 137] width 204 height 20
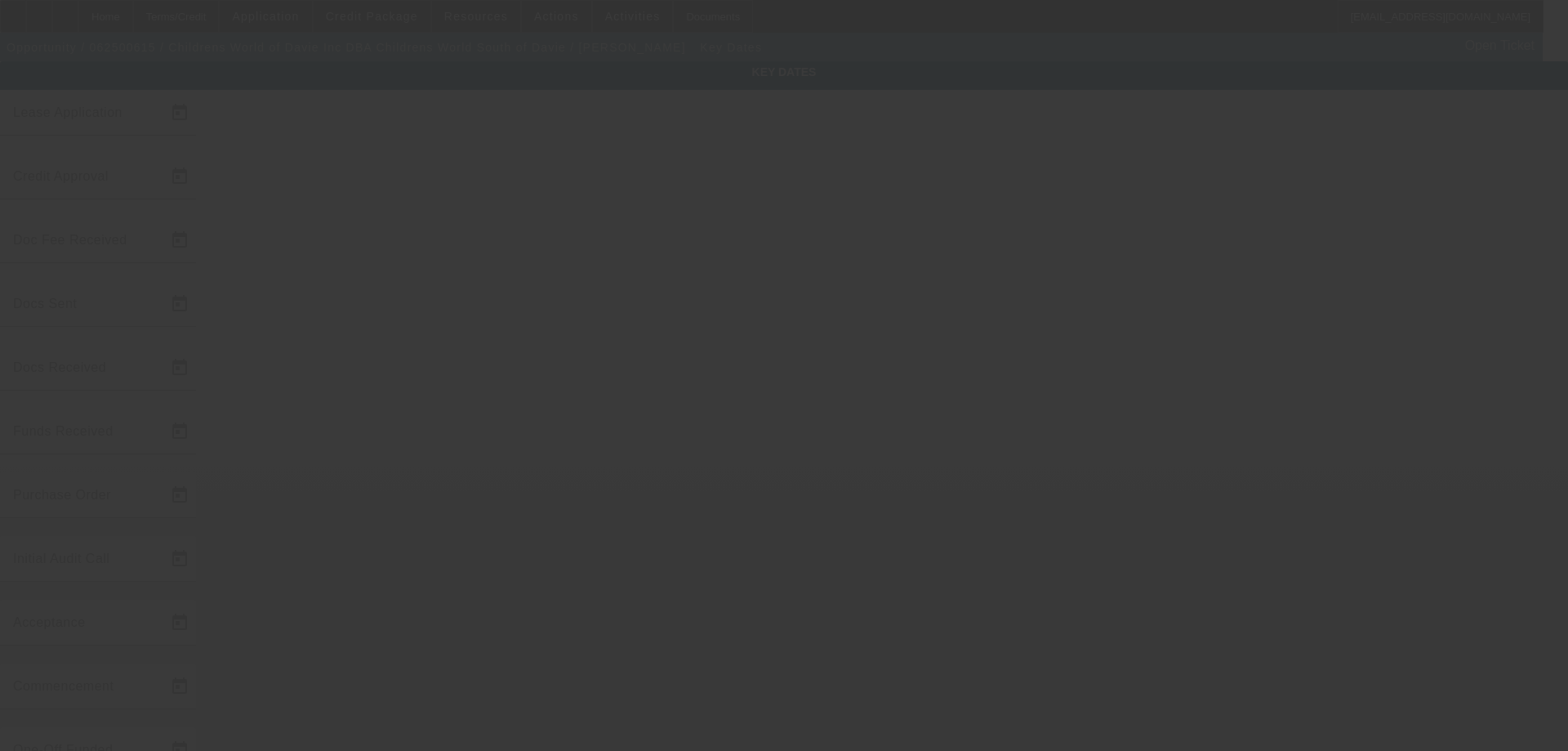
type input "[DATE]"
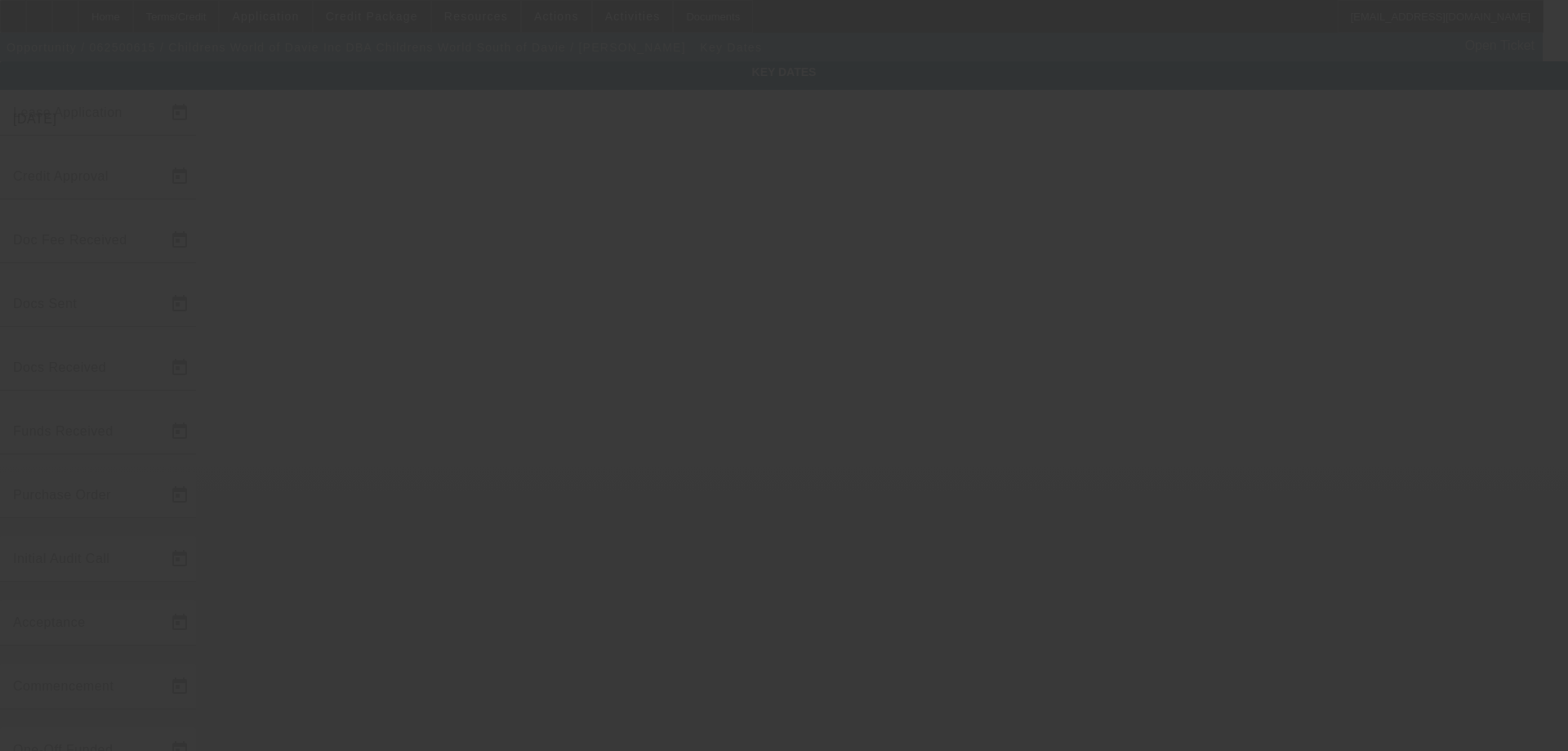
type input "[DATE]"
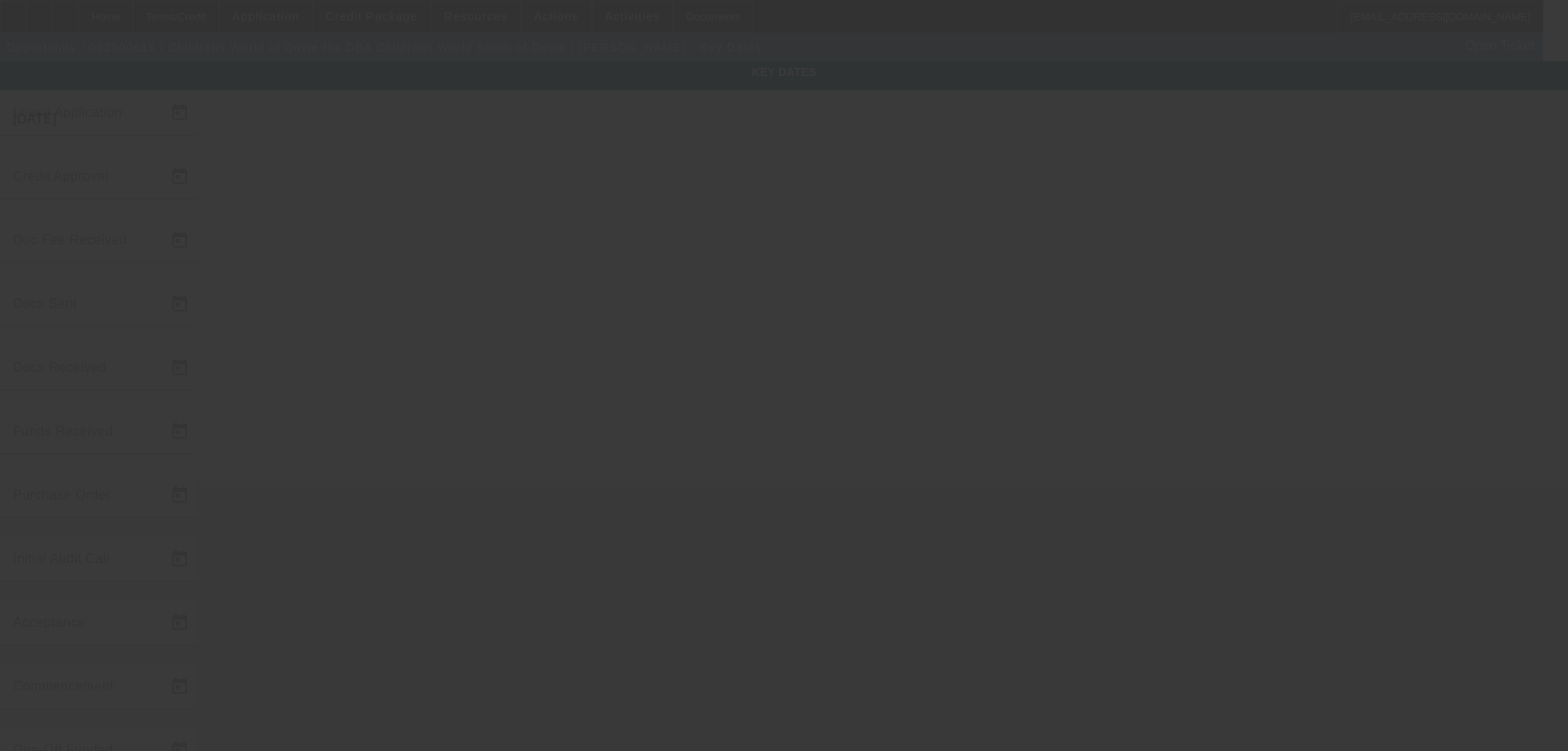
type input "8/19/2025"
type input "[DATE]"
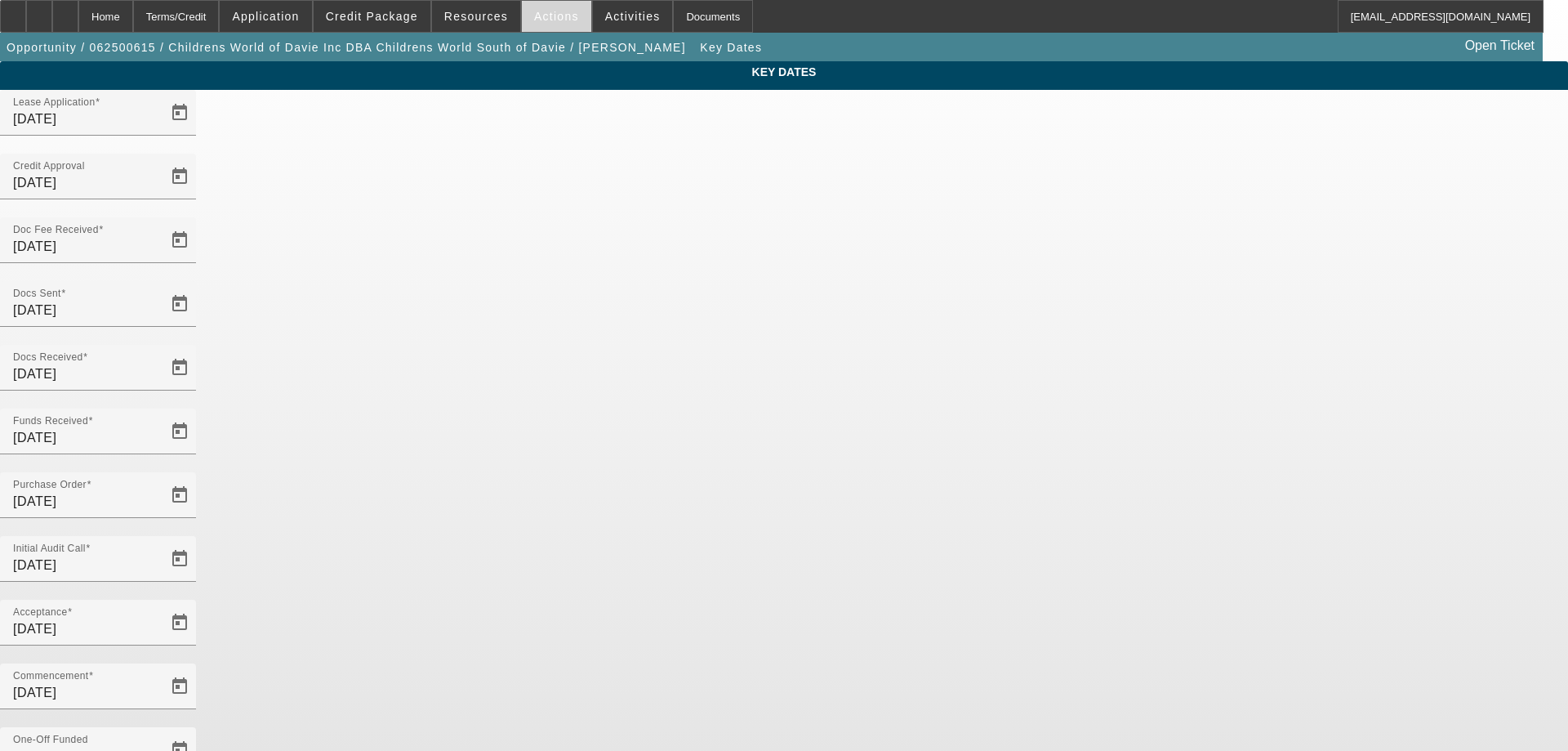
click at [552, 22] on span "Actions" at bounding box center [556, 17] width 45 height 13
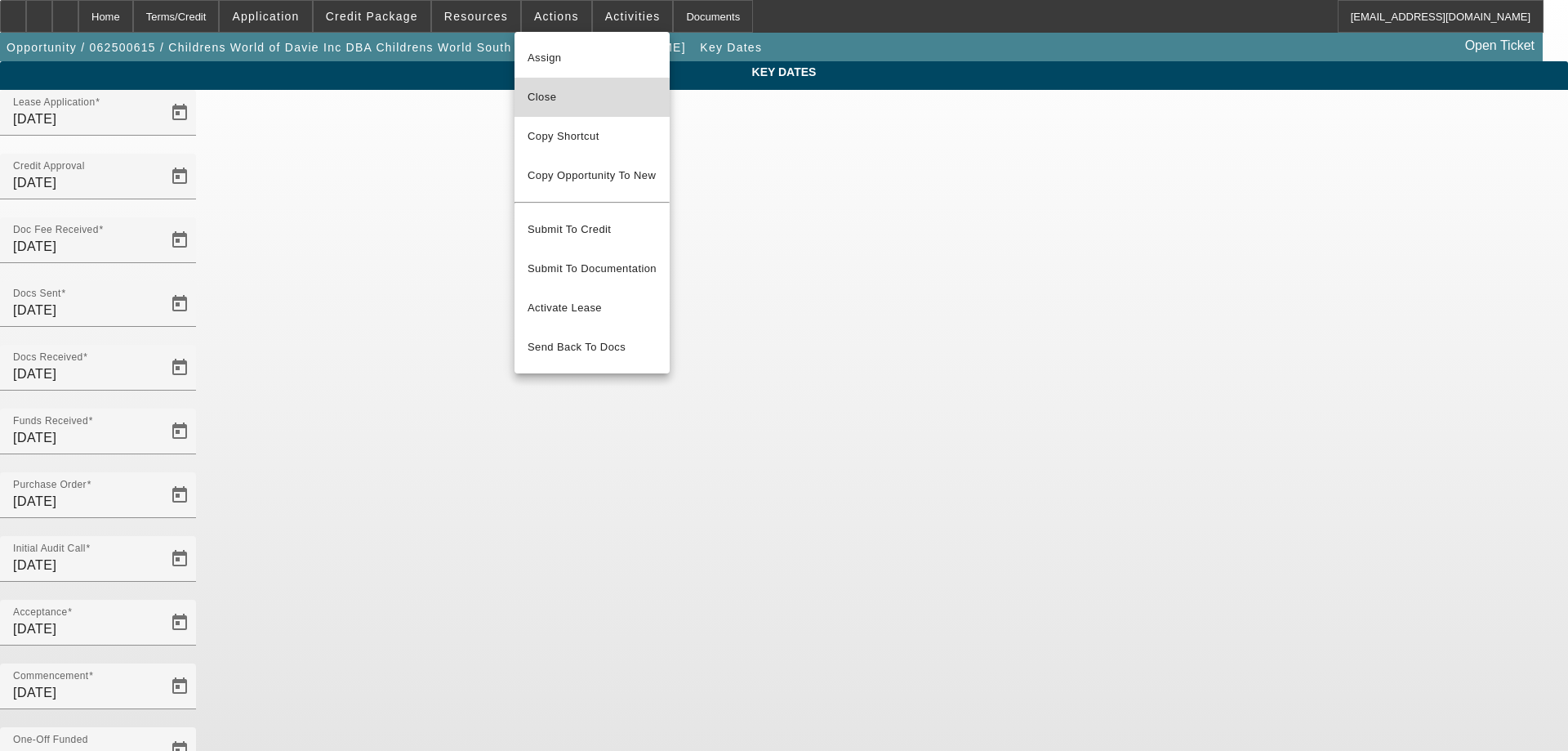
click at [547, 99] on span "Close" at bounding box center [591, 97] width 129 height 20
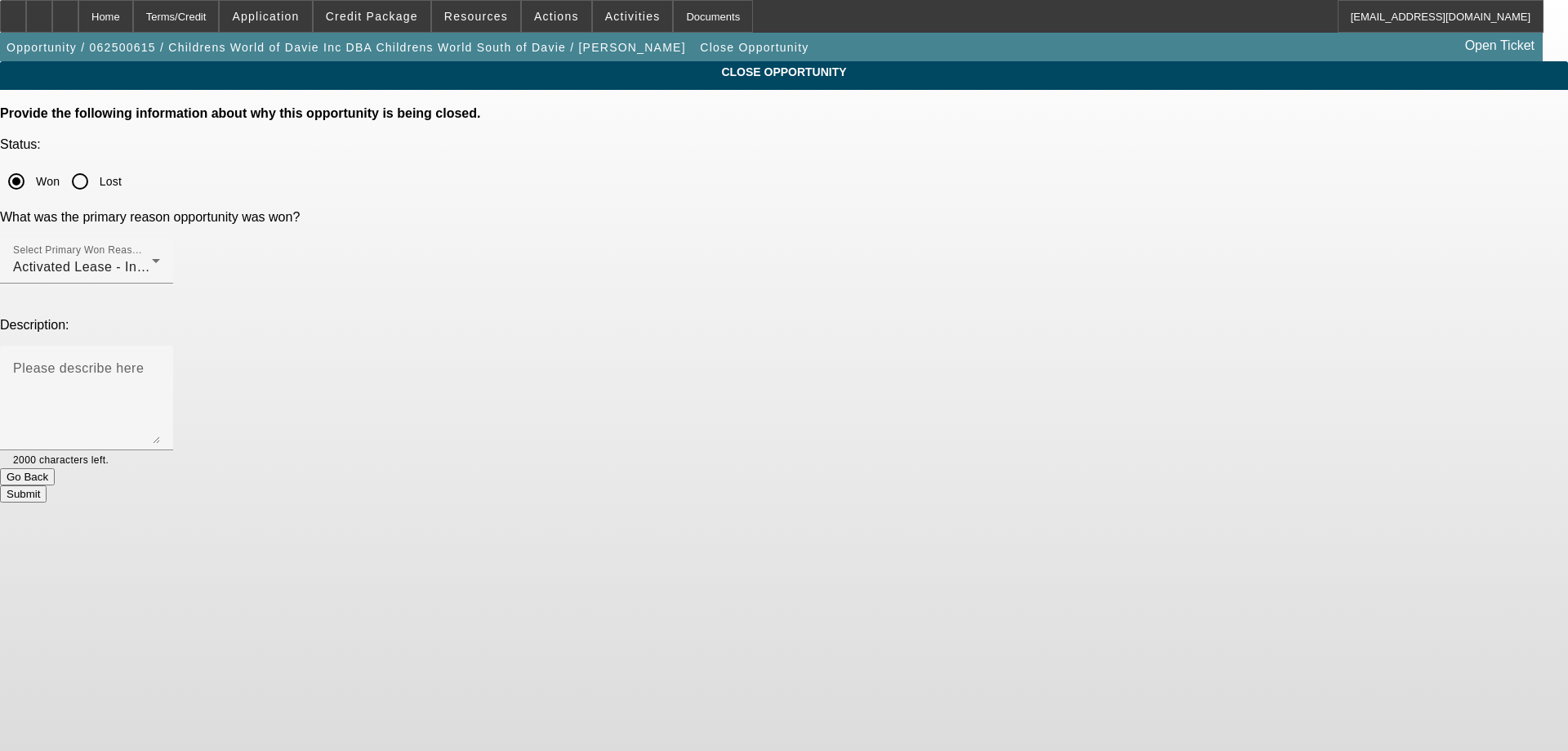
click at [47, 486] on button "Submit" at bounding box center [23, 494] width 47 height 17
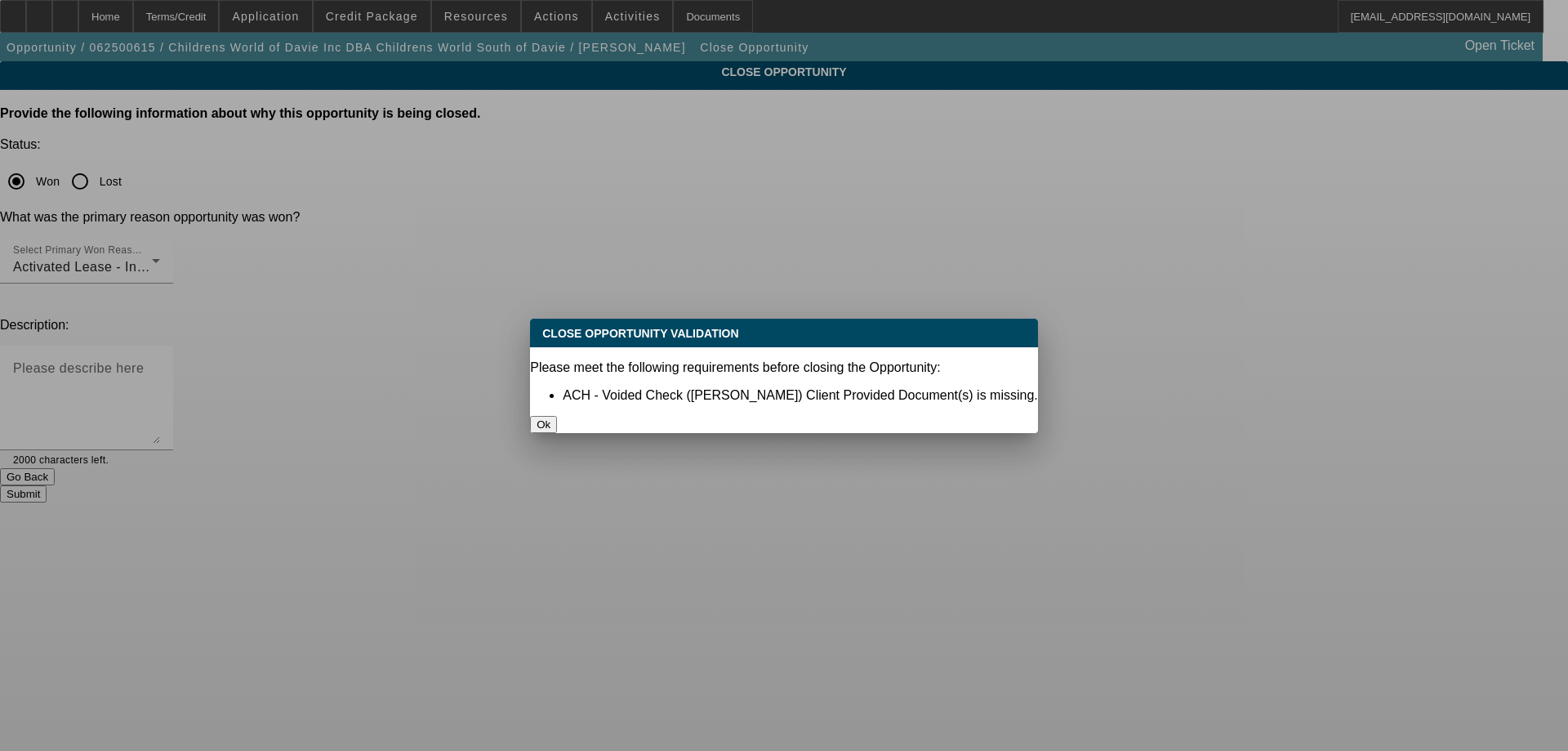
click at [557, 416] on button "Ok" at bounding box center [543, 424] width 27 height 17
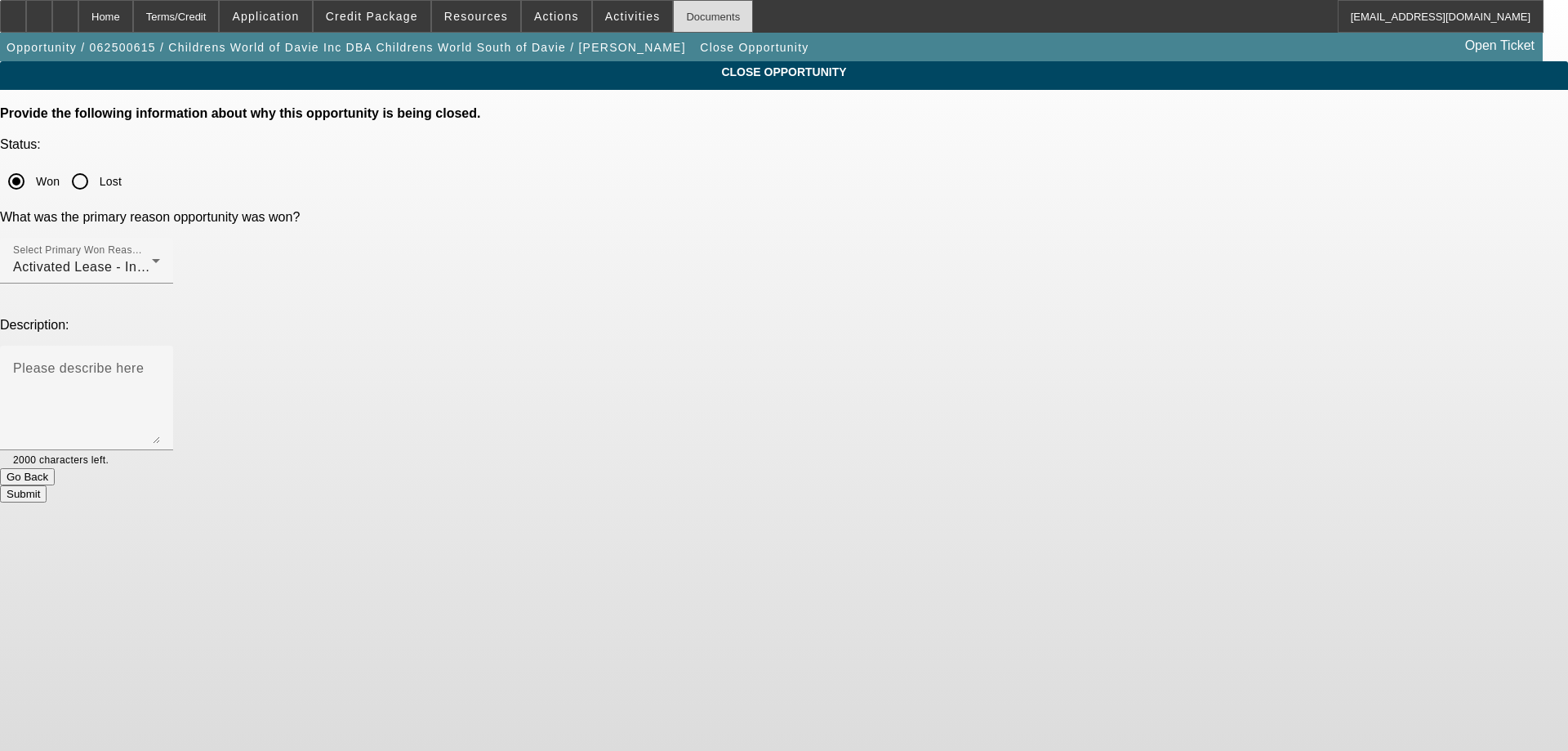
click at [703, 18] on div "Documents" at bounding box center [713, 16] width 80 height 33
click at [47, 486] on button "Submit" at bounding box center [23, 494] width 47 height 17
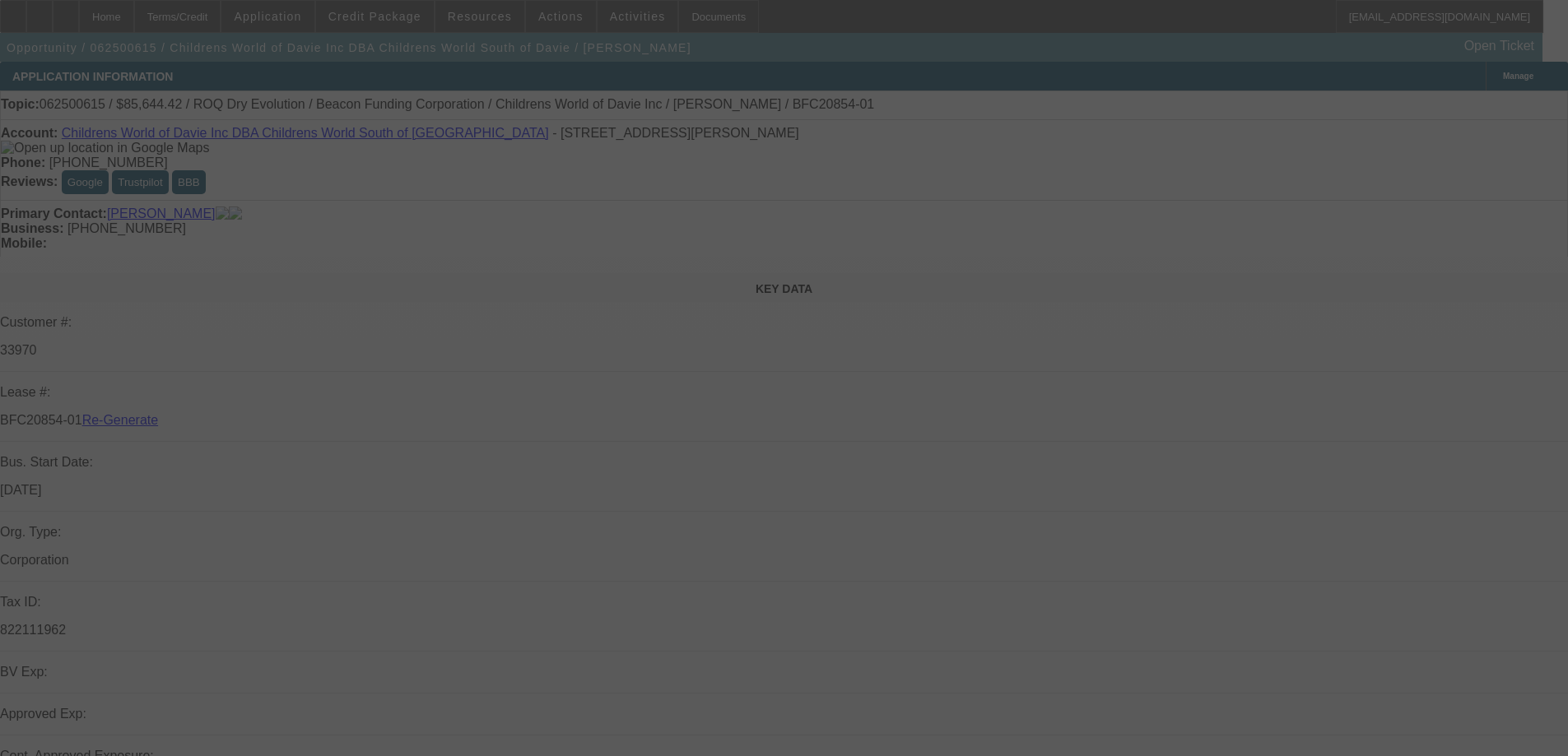
select select "4"
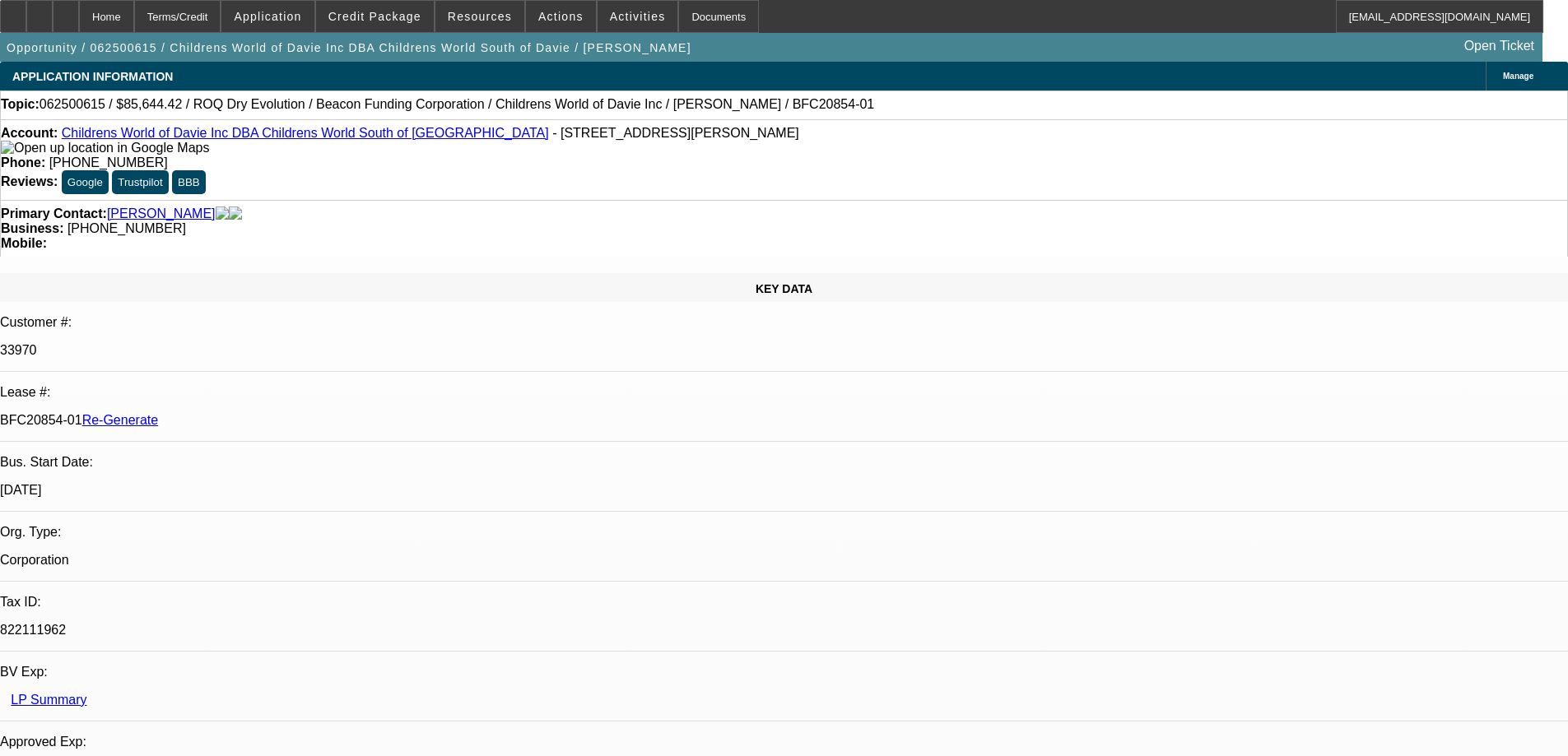
select select "0"
select select "3"
select select "6"
